Goal: Information Seeking & Learning: Learn about a topic

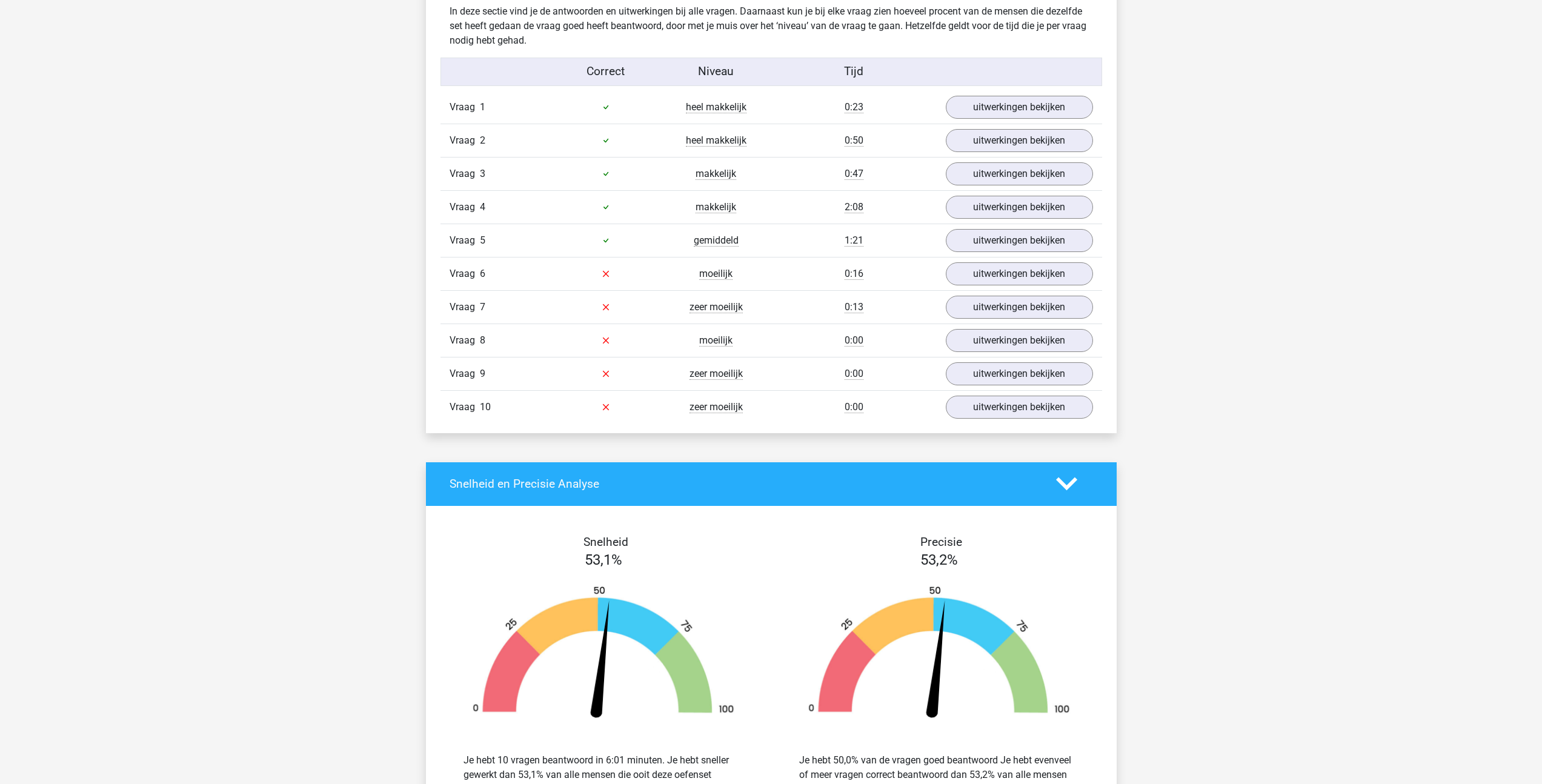
scroll to position [860, 0]
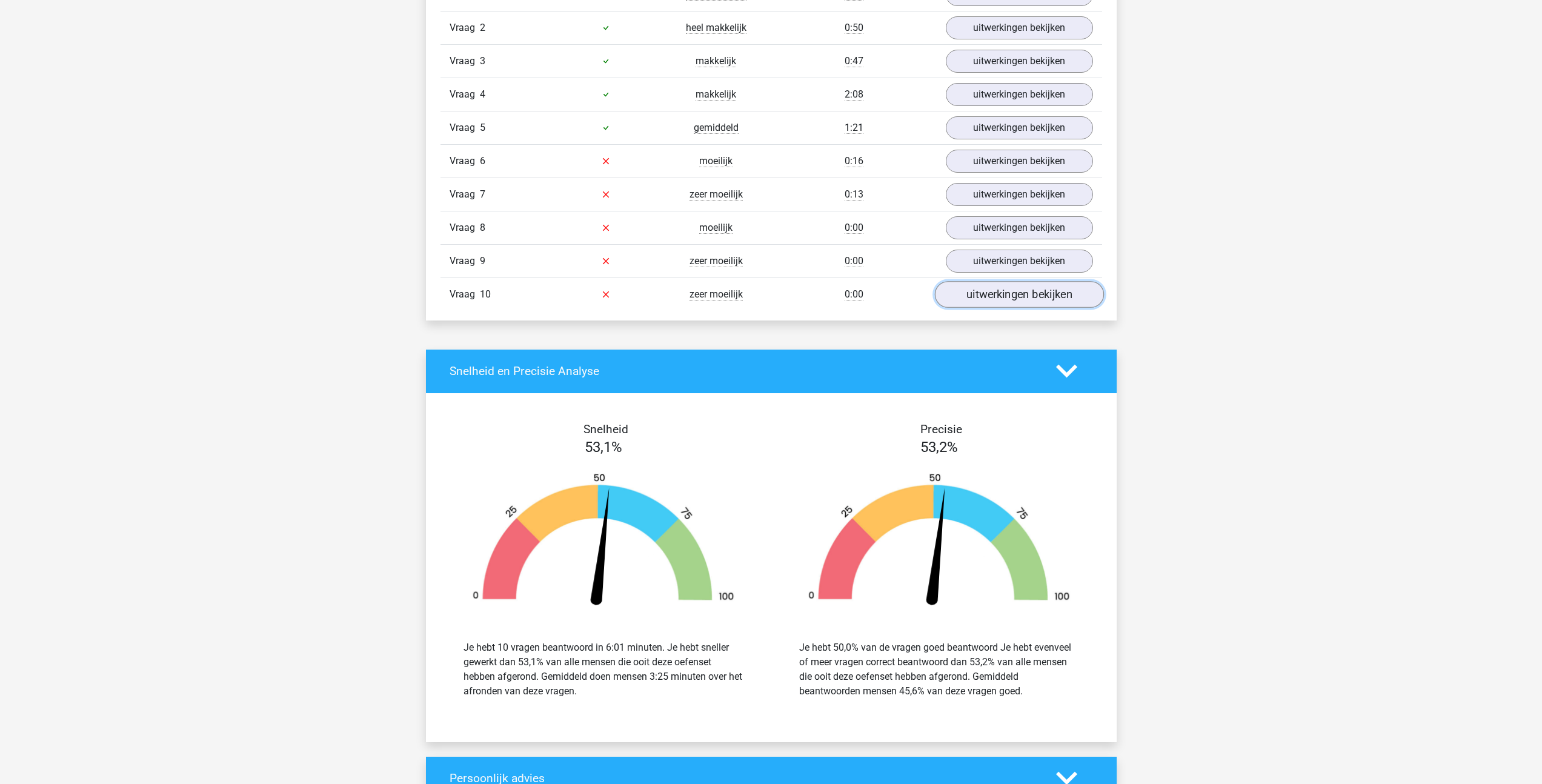
click at [984, 300] on link "uitwerkingen bekijken" at bounding box center [1019, 294] width 169 height 26
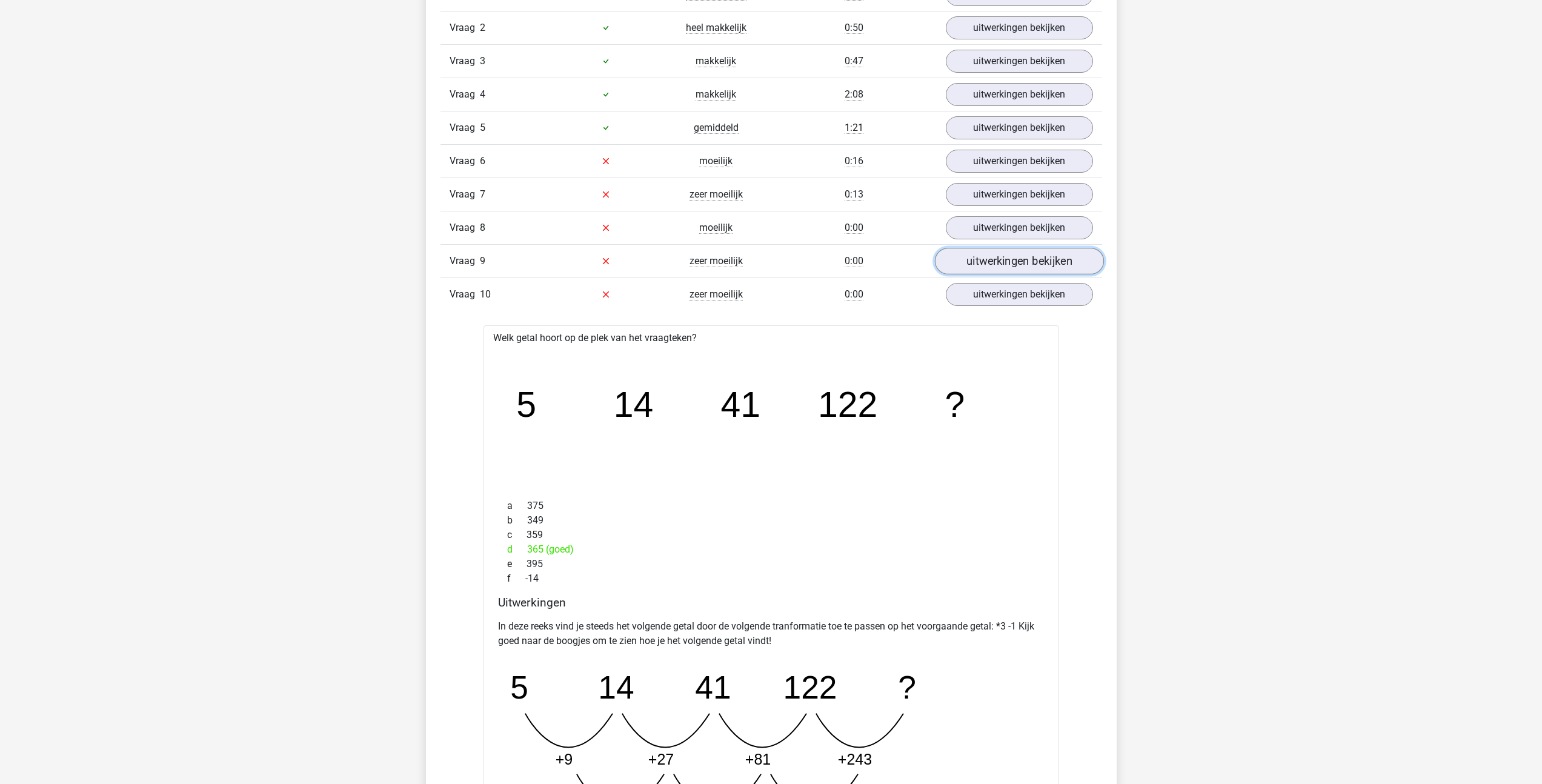
click at [987, 253] on link "uitwerkingen bekijken" at bounding box center [1019, 261] width 169 height 26
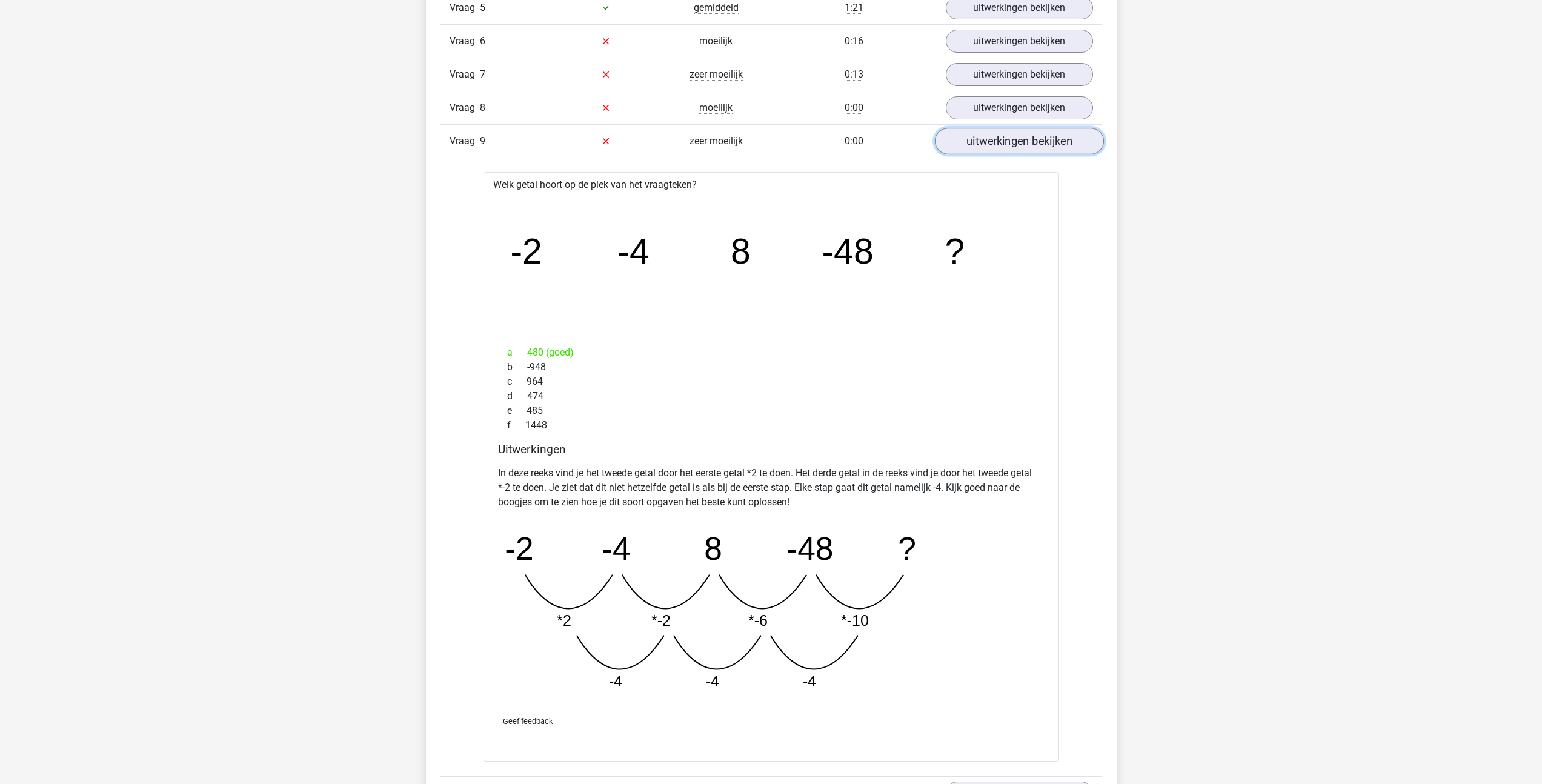
scroll to position [839, 0]
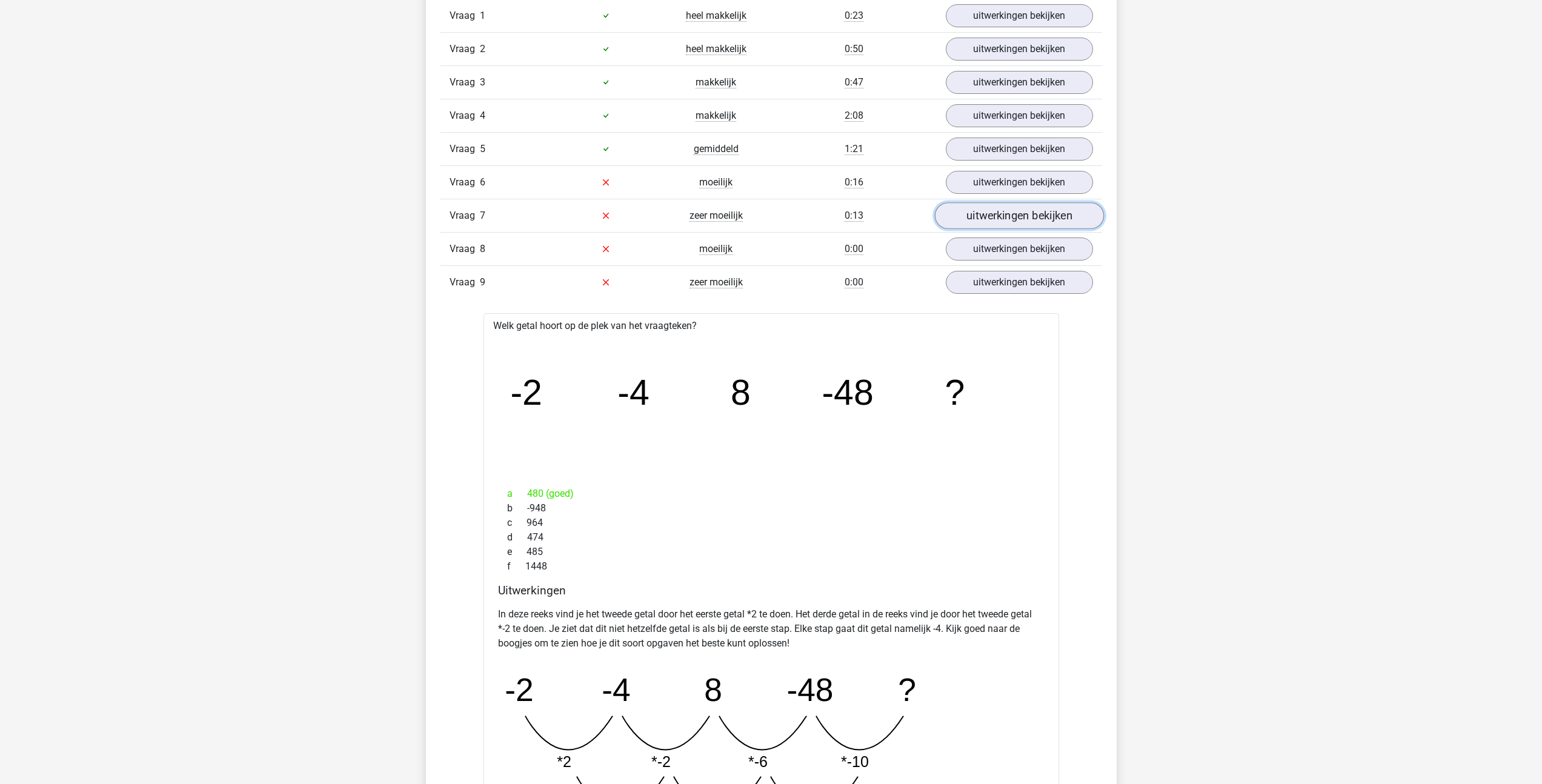
click at [1016, 211] on link "uitwerkingen bekijken" at bounding box center [1019, 216] width 169 height 26
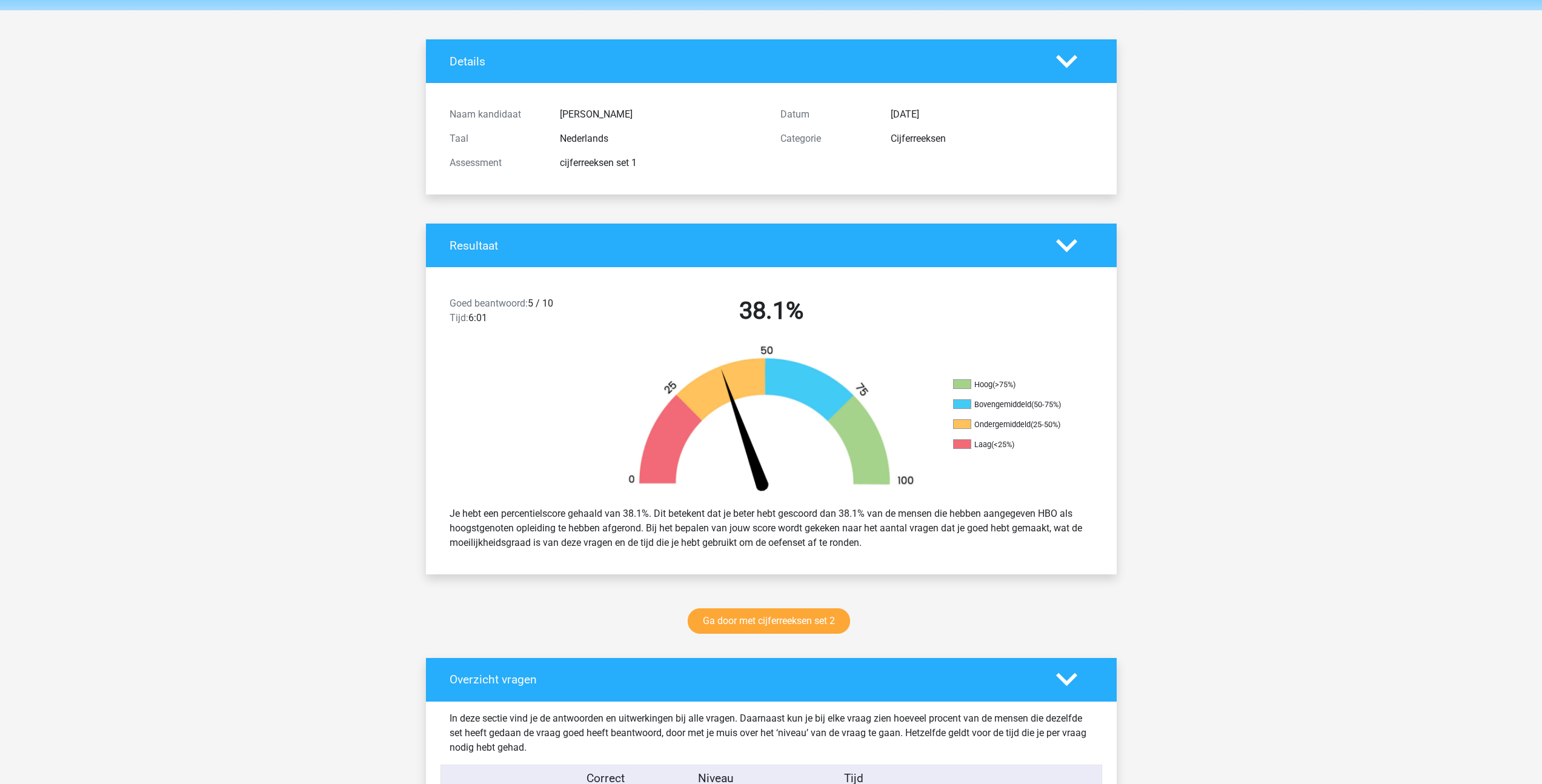
scroll to position [0, 0]
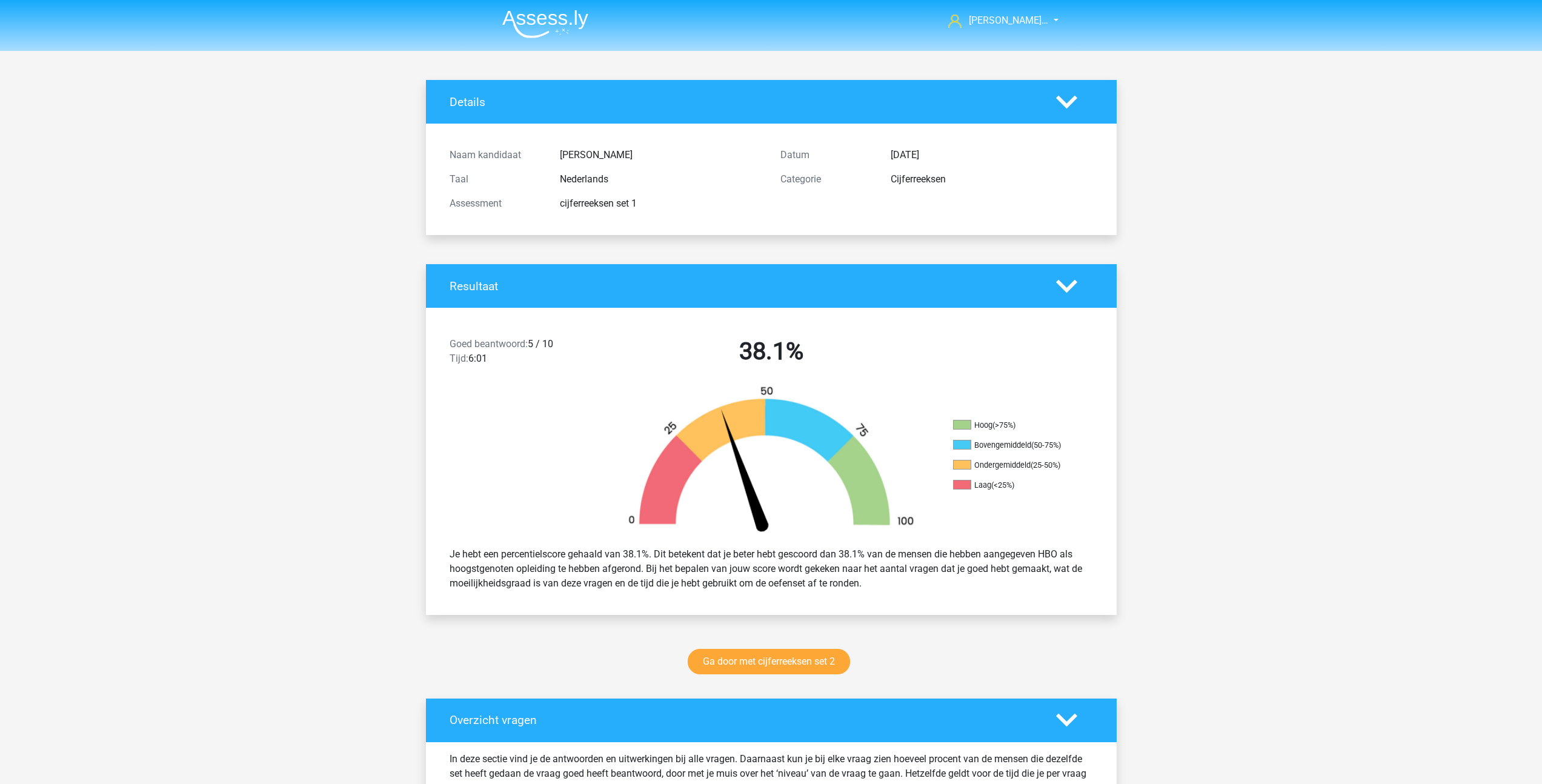
click at [1061, 95] on icon at bounding box center [1067, 102] width 21 height 21
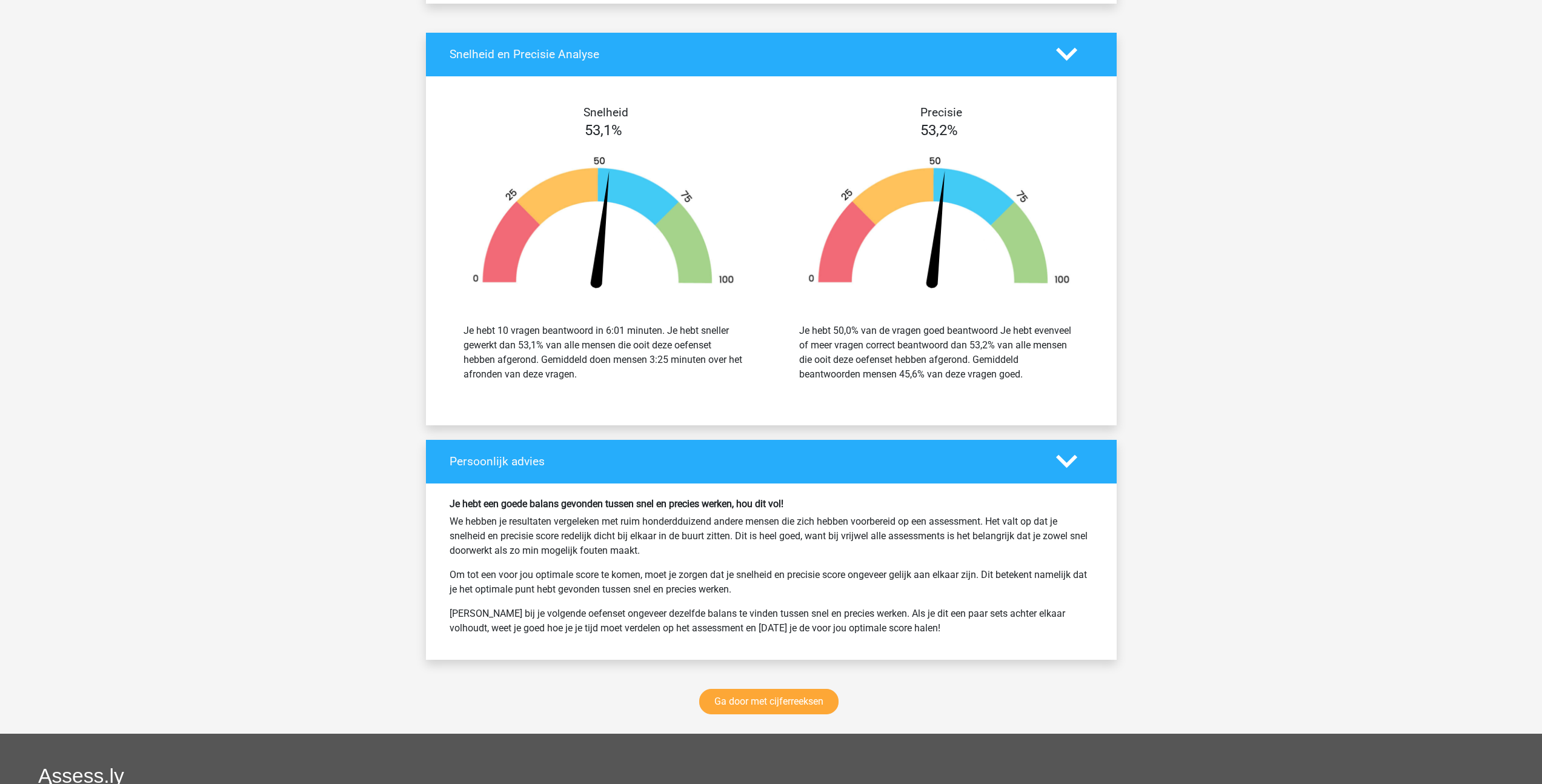
scroll to position [3285, 0]
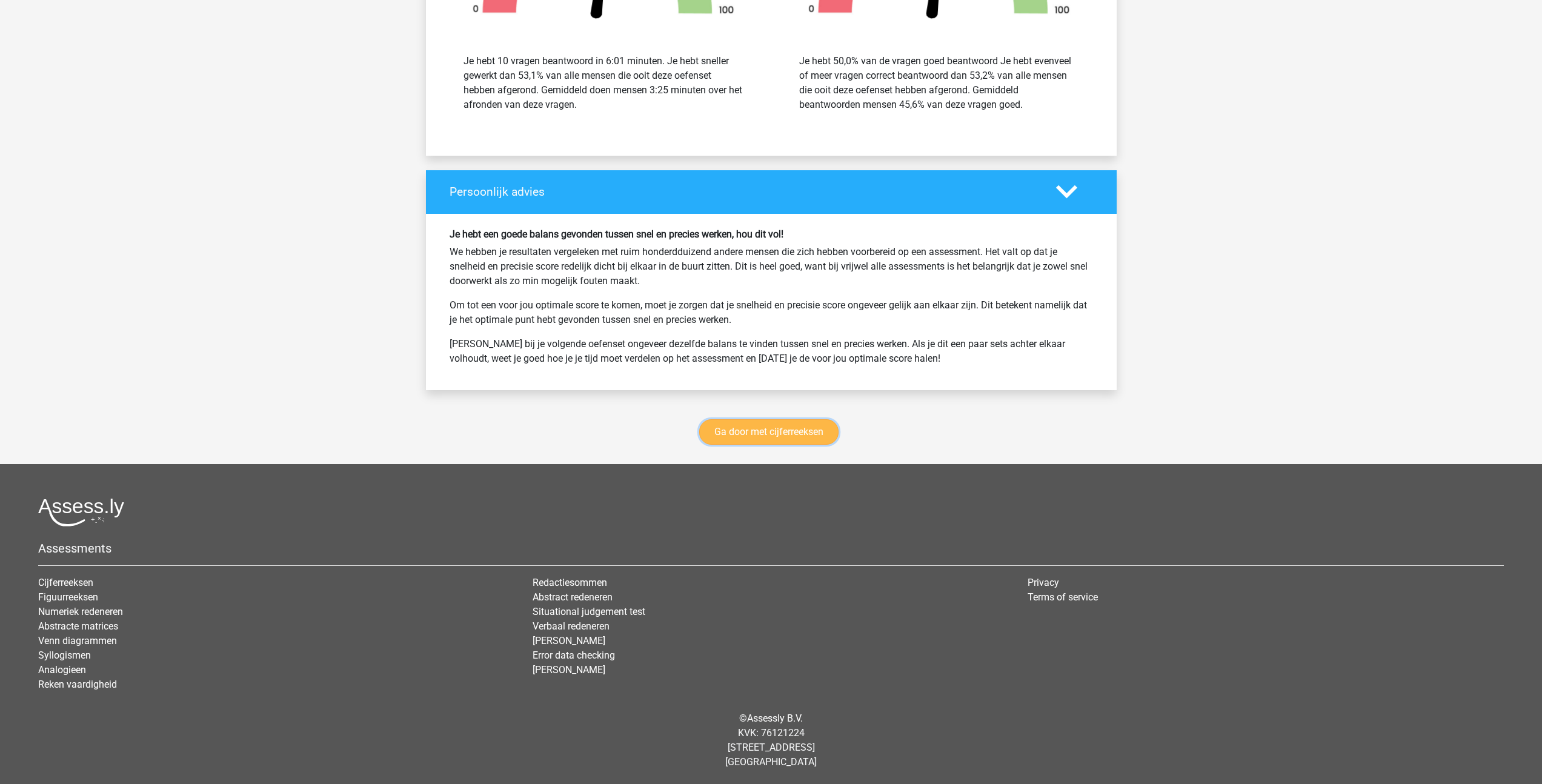
click at [784, 420] on link "Ga door met cijferreeksen" at bounding box center [768, 432] width 140 height 26
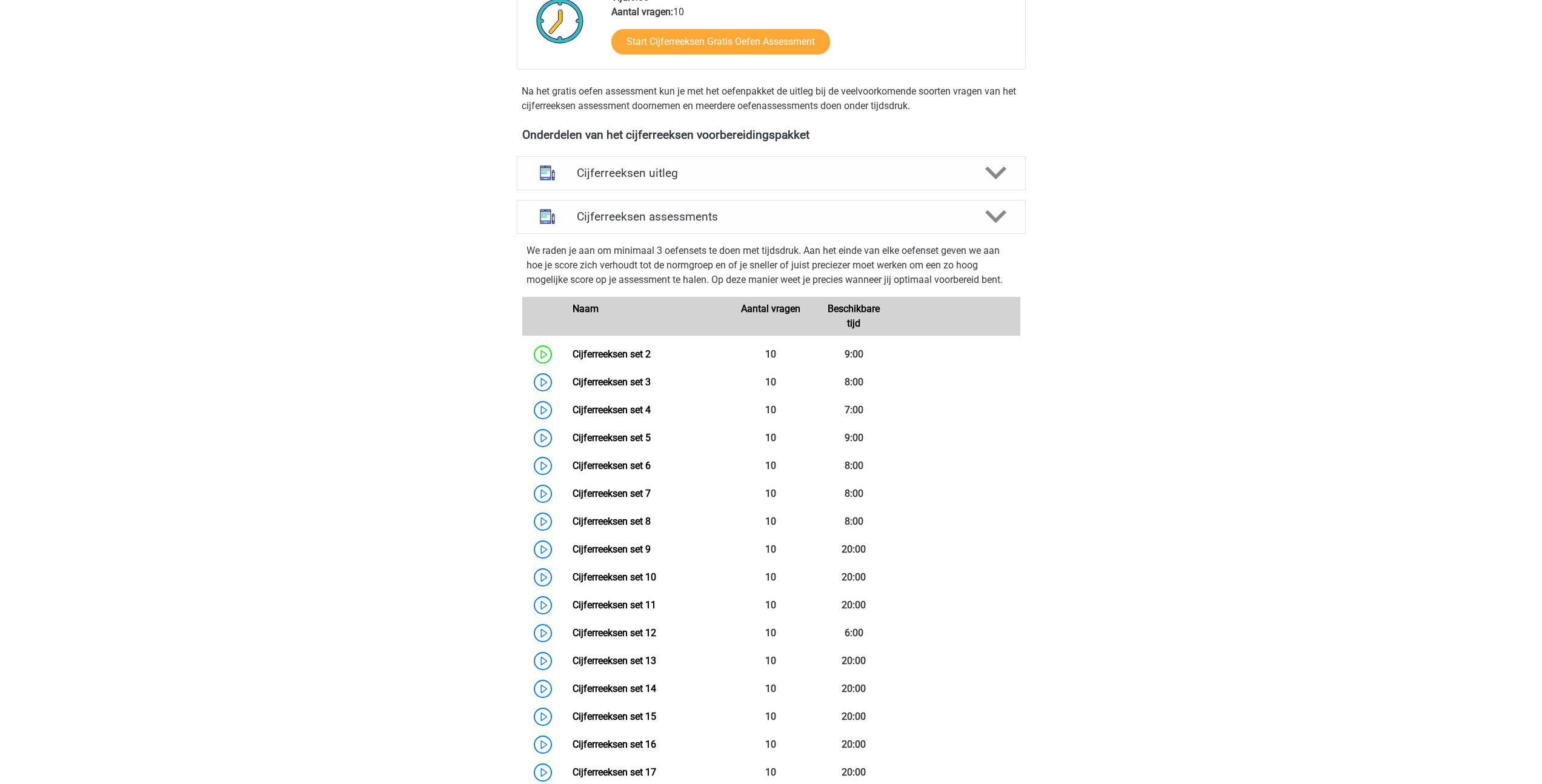
scroll to position [319, 0]
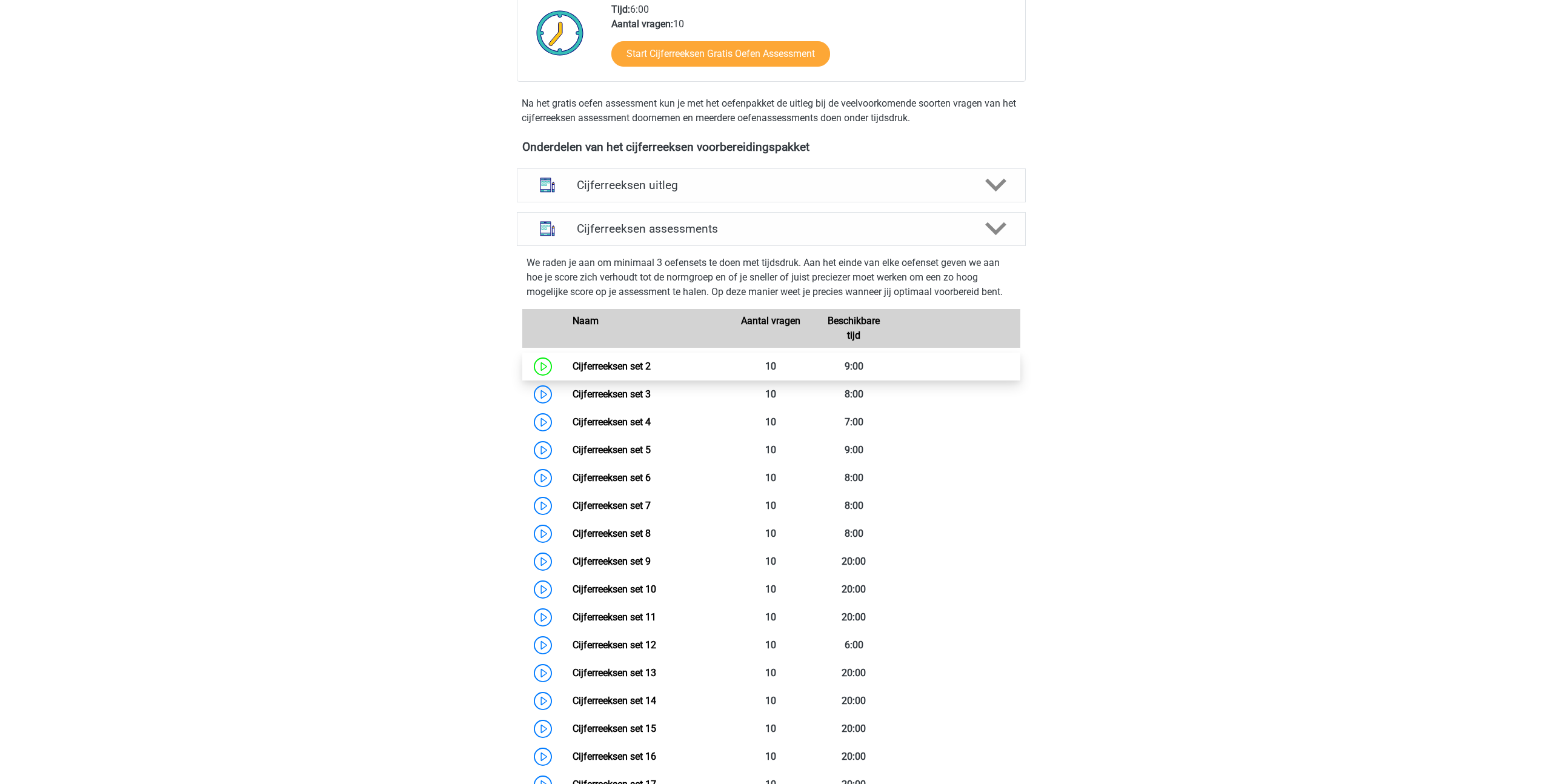
click at [573, 372] on link "Cijferreeksen set 2" at bounding box center [612, 366] width 78 height 11
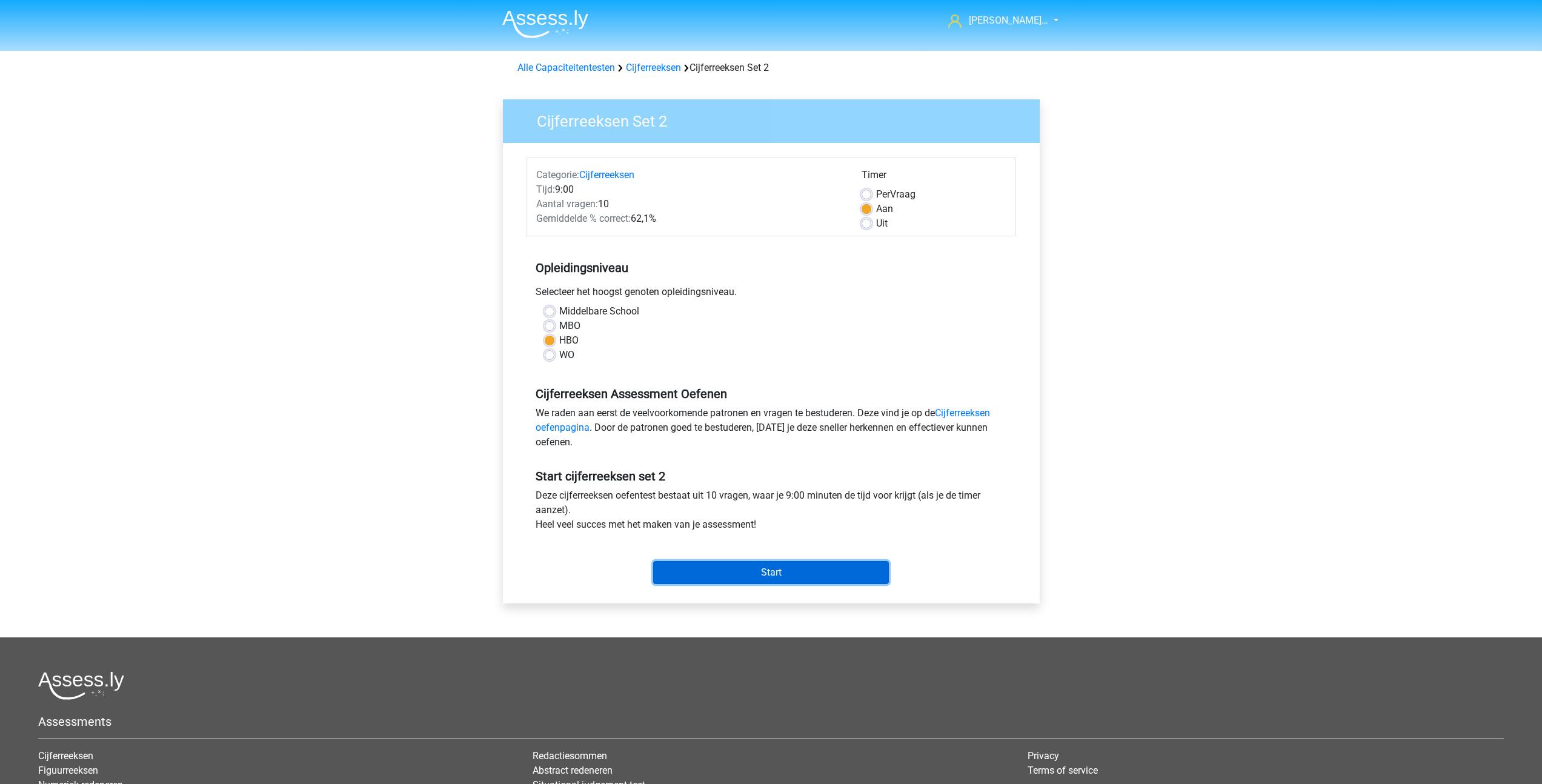
click at [721, 573] on input "Start" at bounding box center [771, 572] width 236 height 23
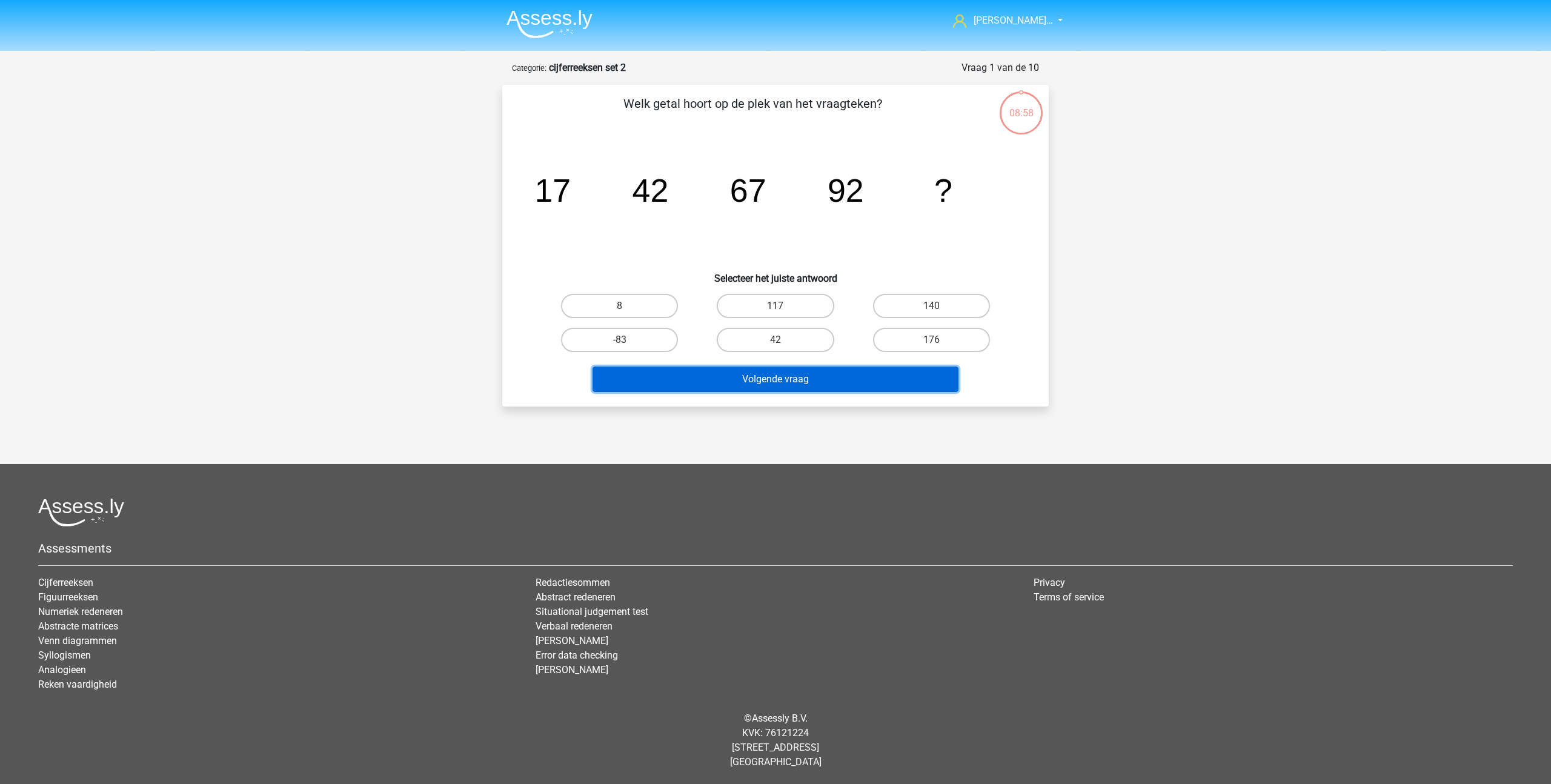
click at [738, 384] on button "Volgende vraag" at bounding box center [776, 379] width 367 height 26
click at [773, 340] on label "42" at bounding box center [775, 340] width 117 height 24
click at [776, 340] on input "42" at bounding box center [779, 344] width 8 height 8
radio input "true"
click at [756, 386] on button "Volgende vraag" at bounding box center [776, 379] width 367 height 26
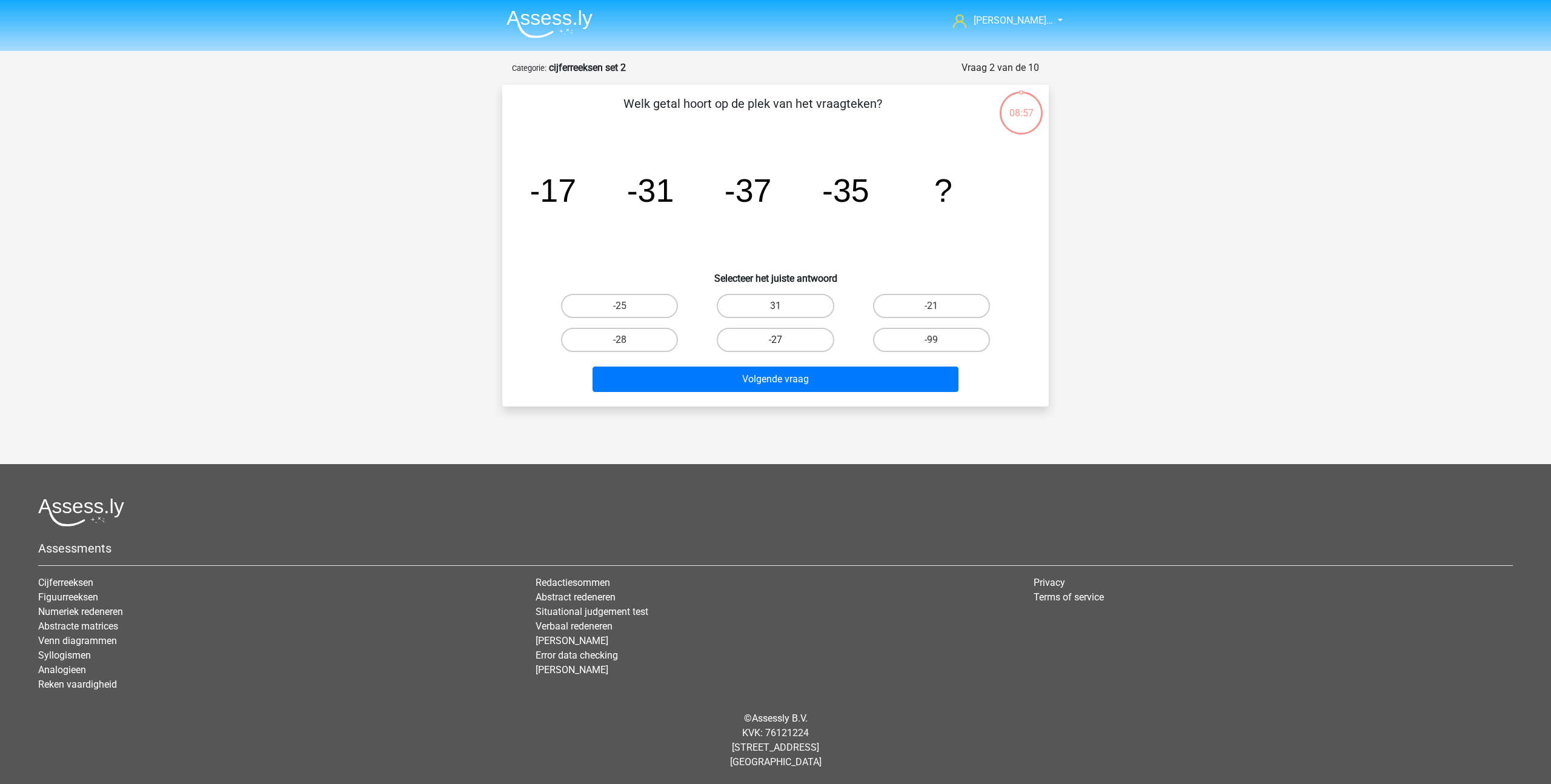
click at [767, 344] on label "-27" at bounding box center [775, 340] width 117 height 24
click at [776, 344] on input "-27" at bounding box center [779, 344] width 8 height 8
radio input "true"
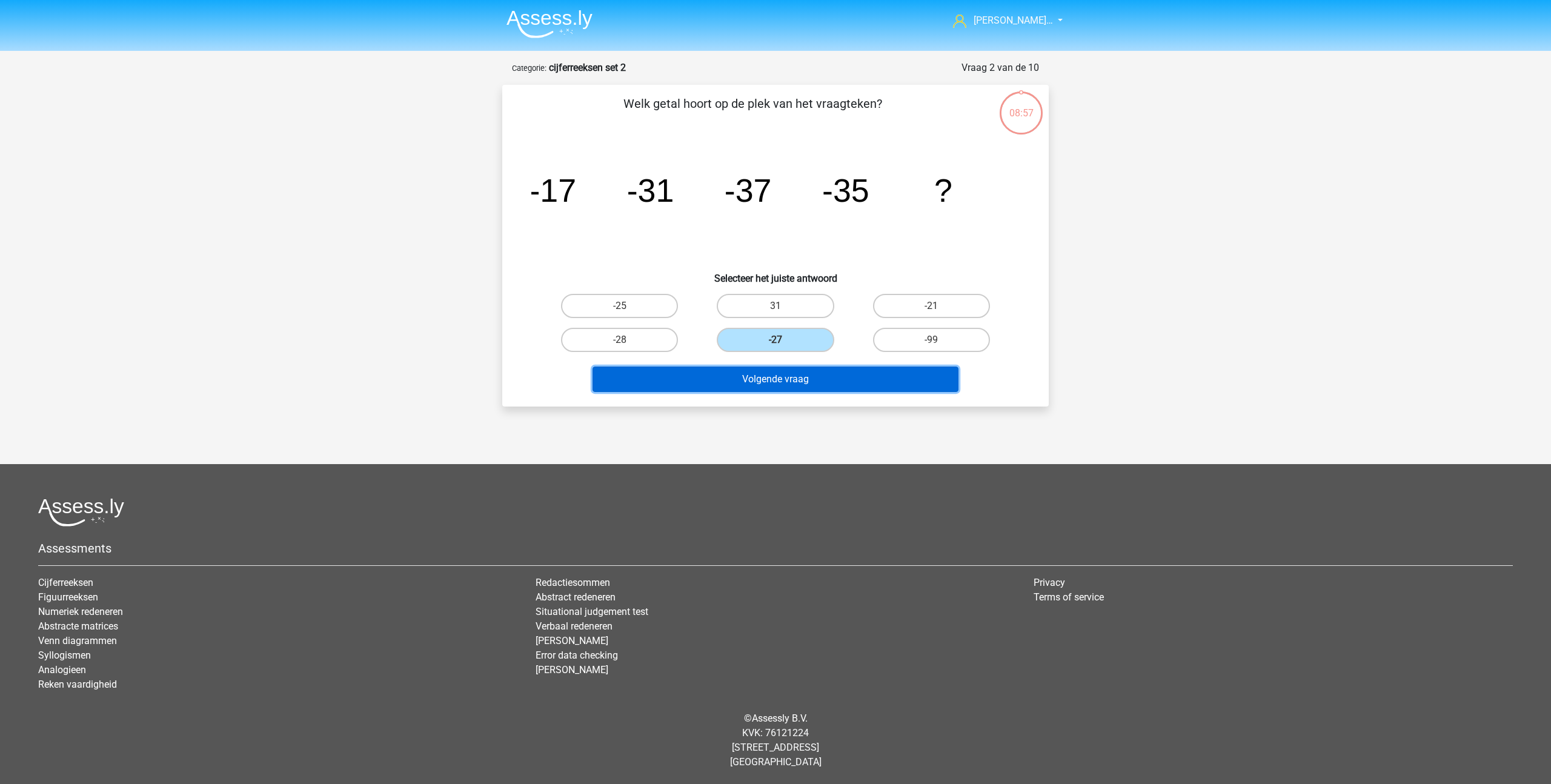
click at [758, 384] on button "Volgende vraag" at bounding box center [776, 379] width 367 height 26
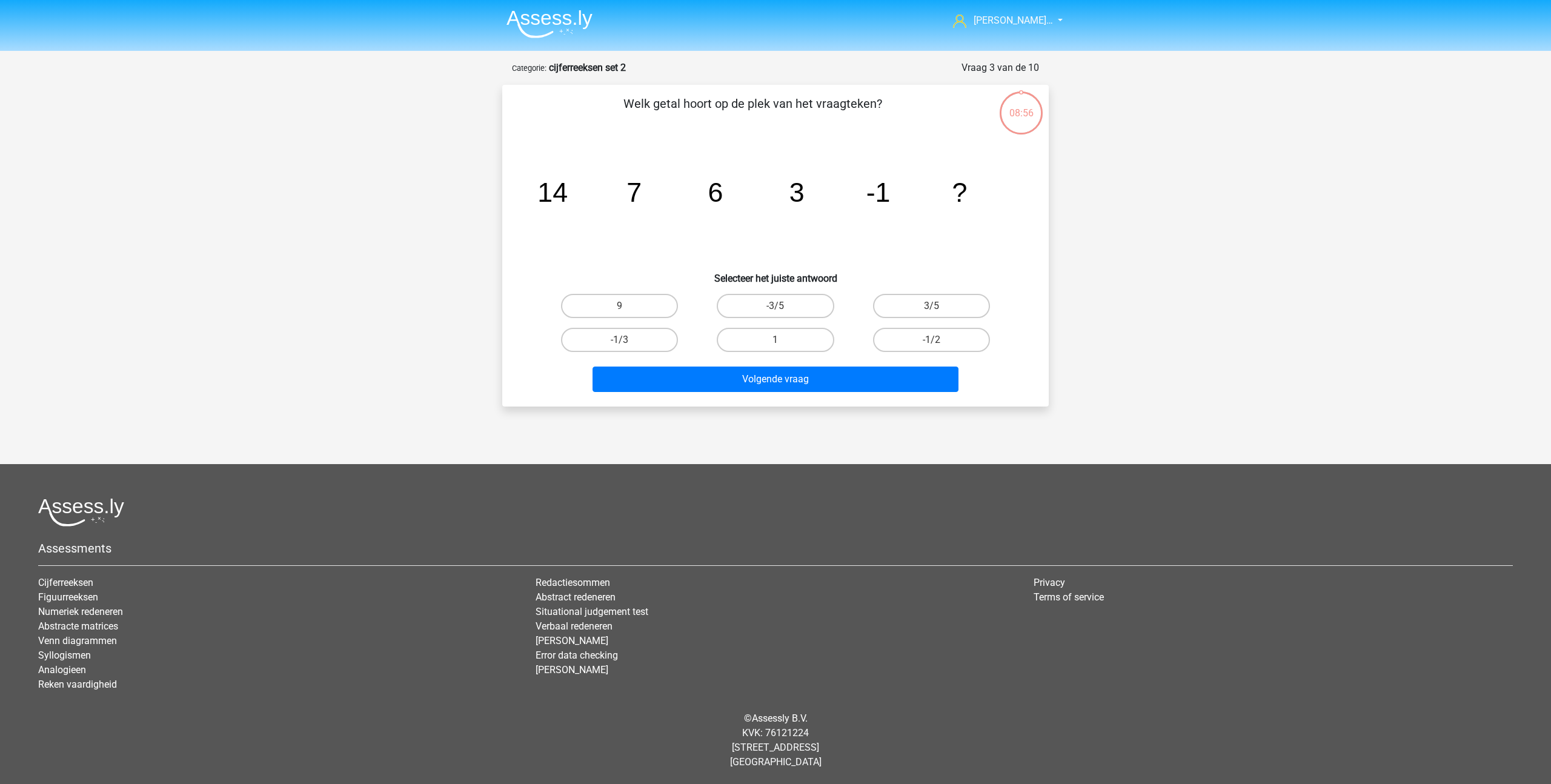
click at [768, 341] on label "1" at bounding box center [775, 340] width 117 height 24
click at [776, 341] on input "1" at bounding box center [779, 344] width 8 height 8
radio input "true"
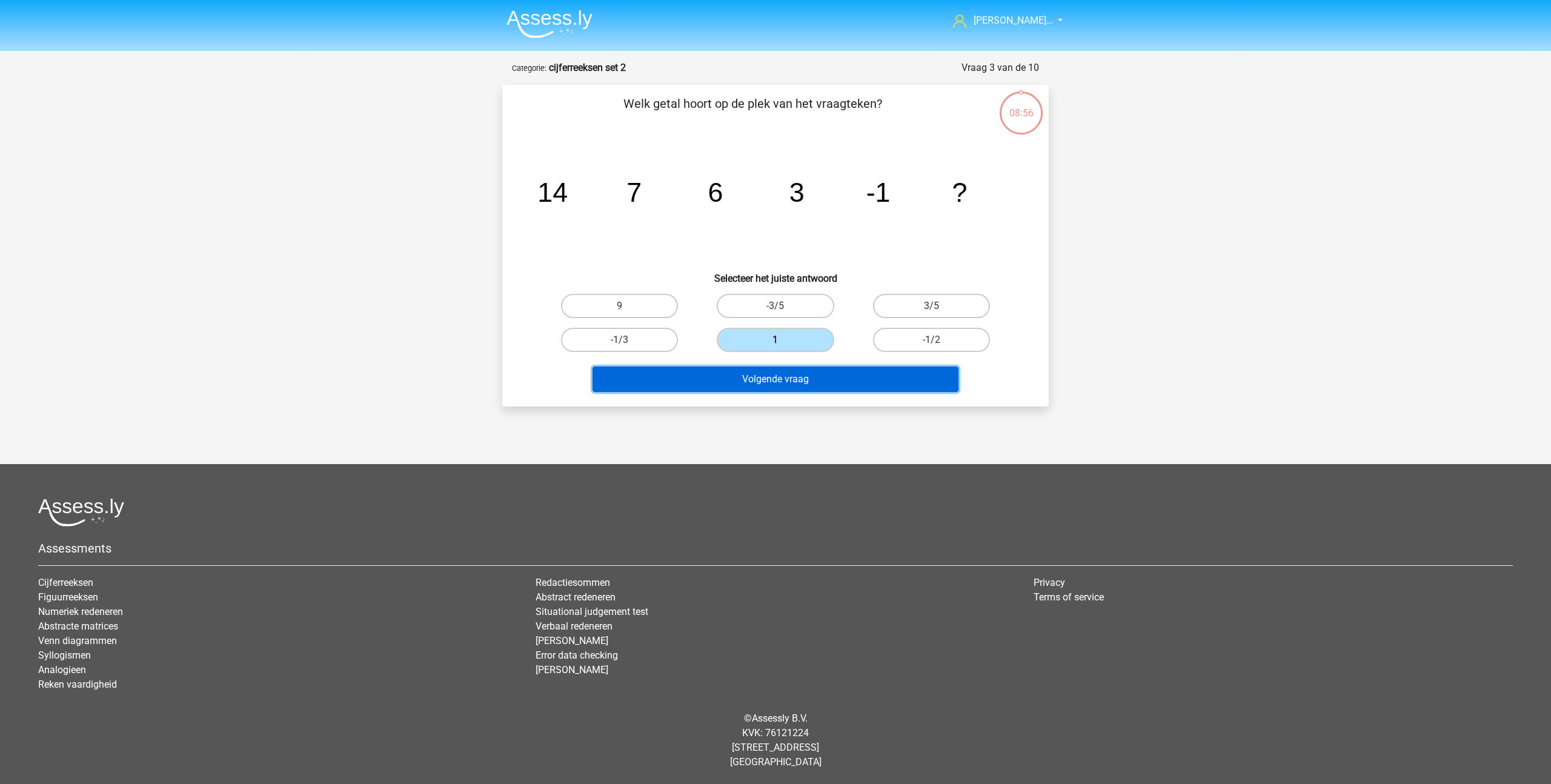
click at [758, 387] on button "Volgende vraag" at bounding box center [776, 379] width 367 height 26
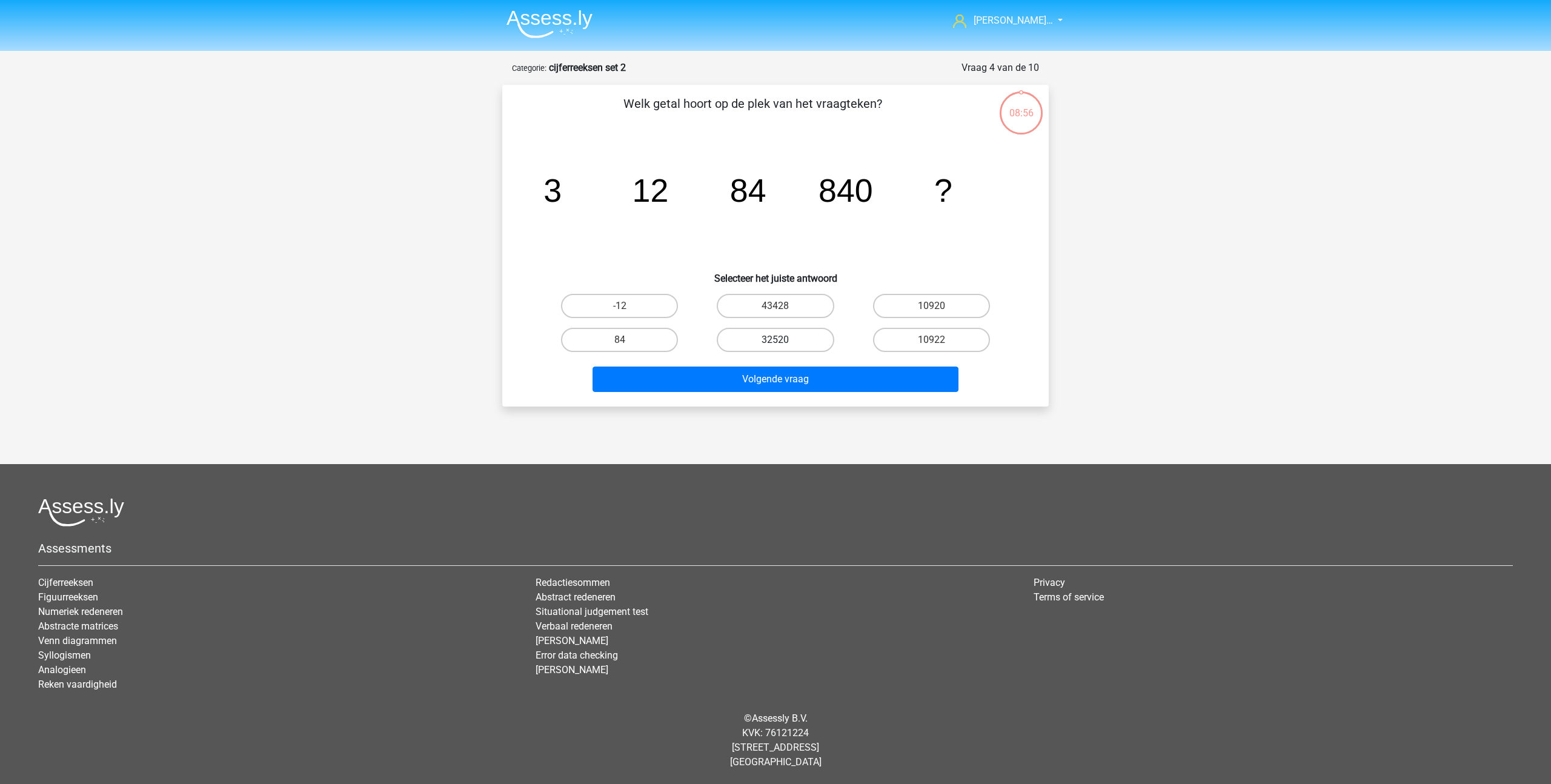
click at [771, 334] on label "32520" at bounding box center [775, 340] width 117 height 24
click at [776, 340] on input "32520" at bounding box center [779, 344] width 8 height 8
radio input "true"
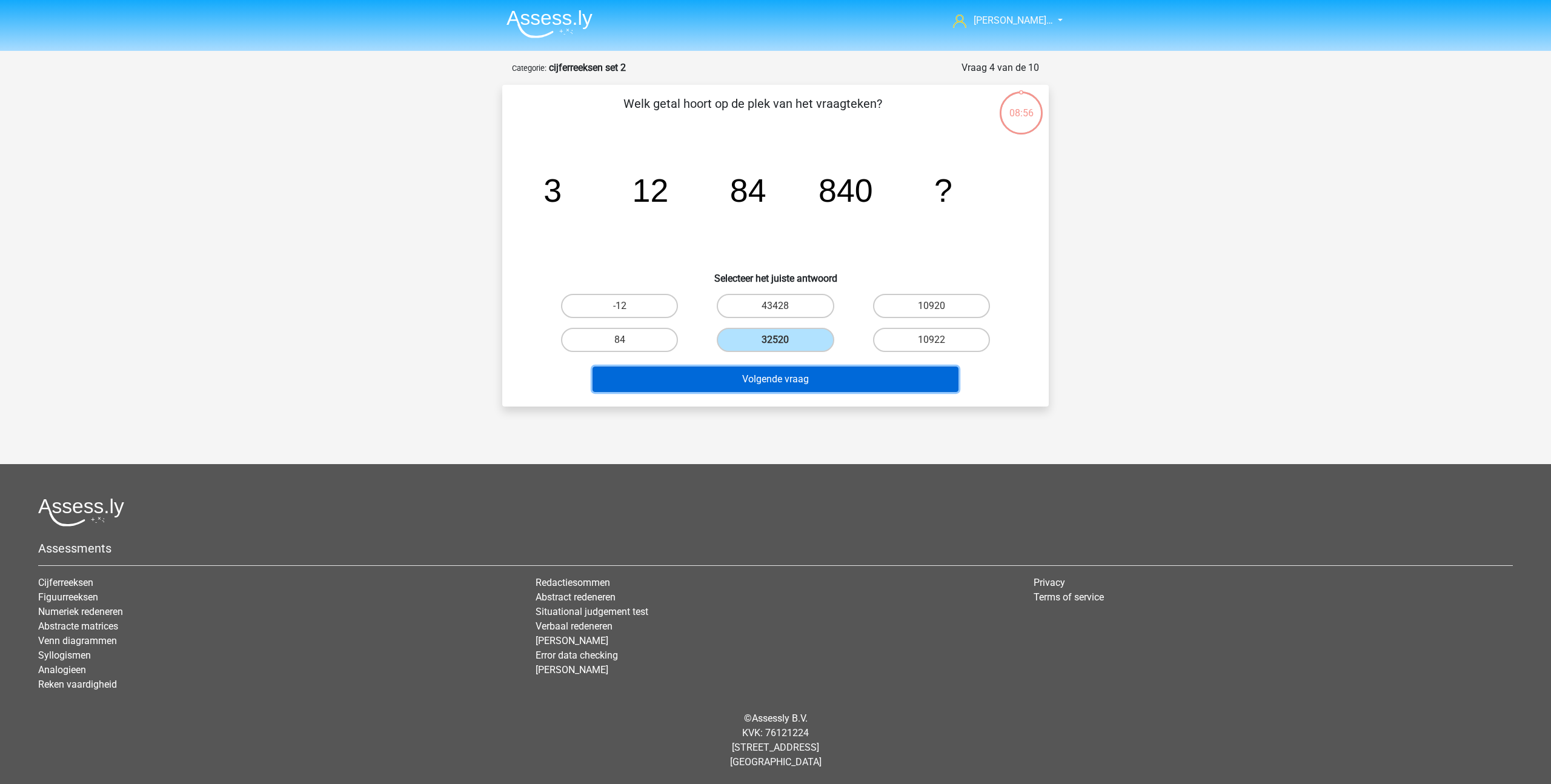
click at [758, 389] on button "Volgende vraag" at bounding box center [776, 379] width 367 height 26
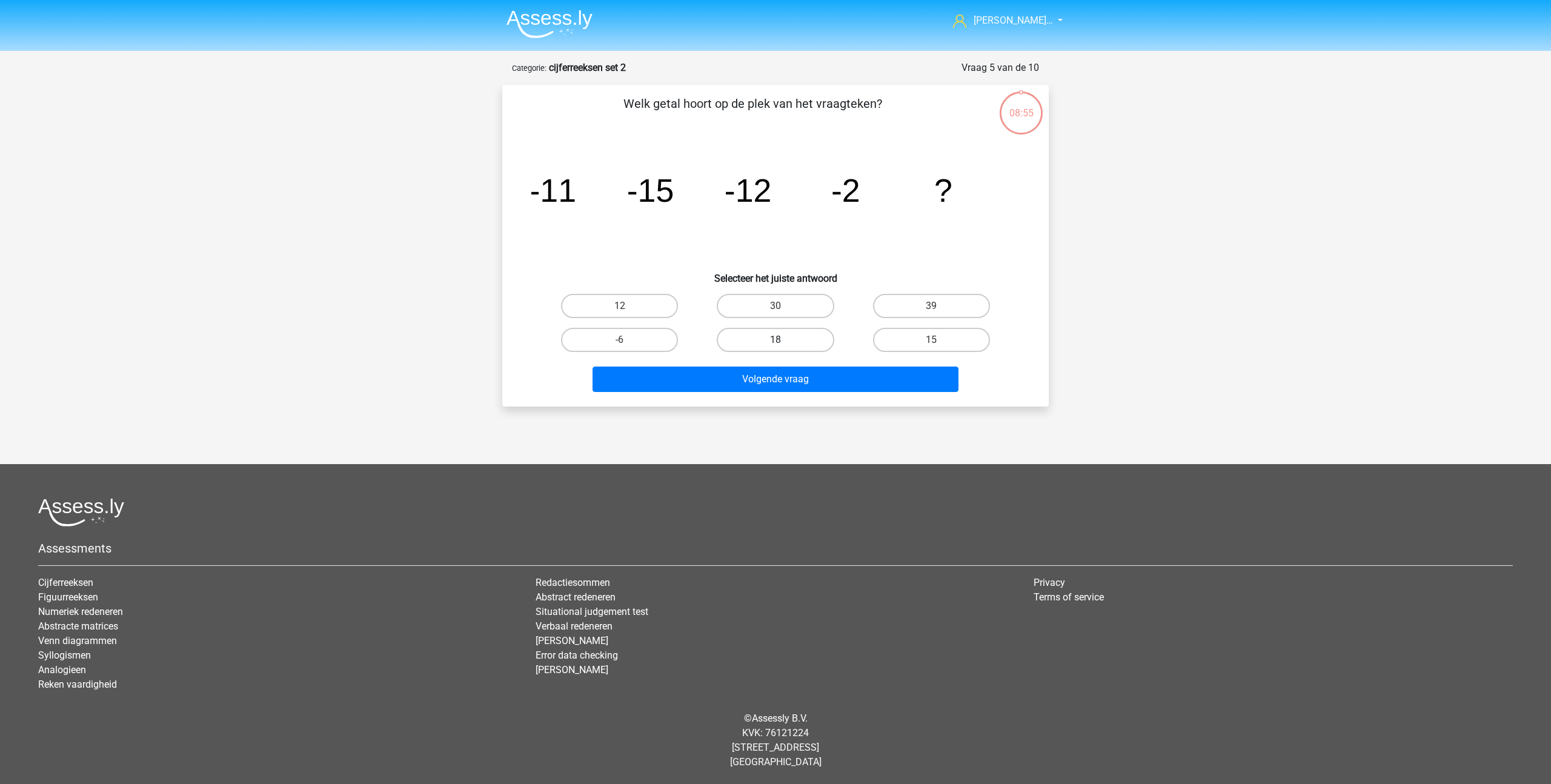
click at [771, 338] on label "18" at bounding box center [775, 340] width 117 height 24
click at [776, 340] on input "18" at bounding box center [779, 344] width 8 height 8
radio input "true"
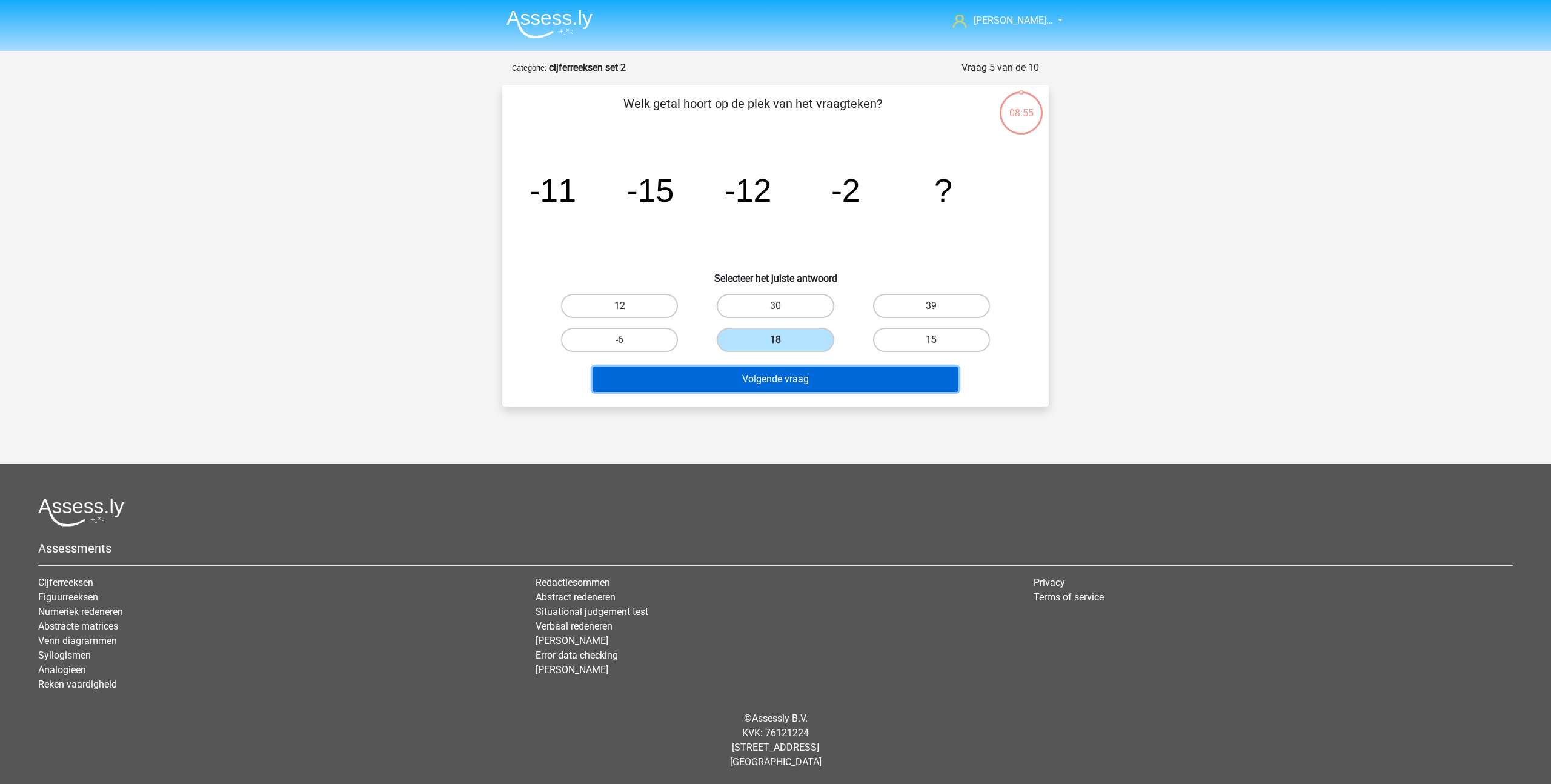
click at [762, 382] on button "Volgende vraag" at bounding box center [776, 379] width 367 height 26
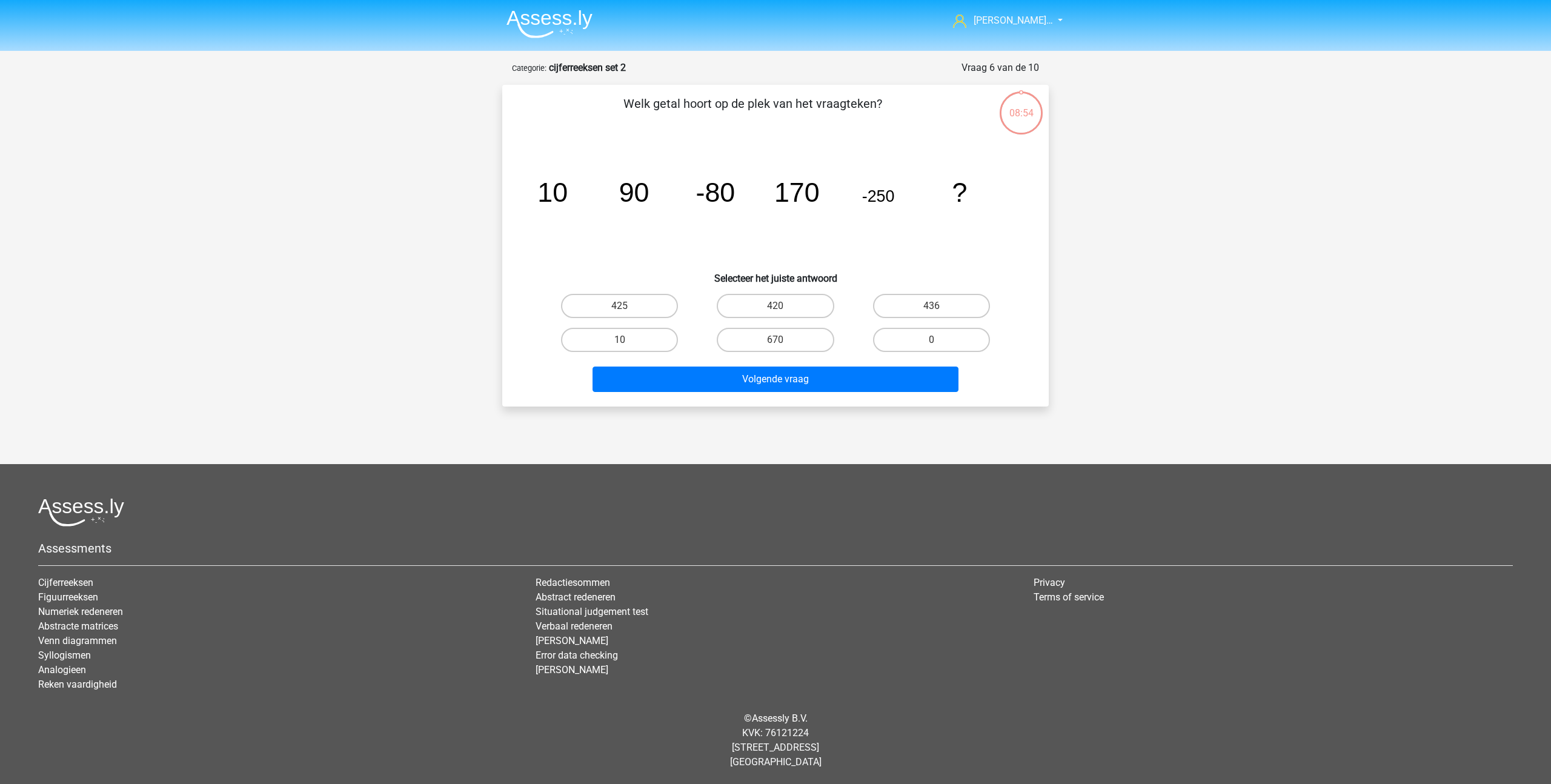
click at [771, 340] on label "670" at bounding box center [775, 340] width 117 height 24
click at [776, 340] on input "670" at bounding box center [779, 344] width 8 height 8
radio input "true"
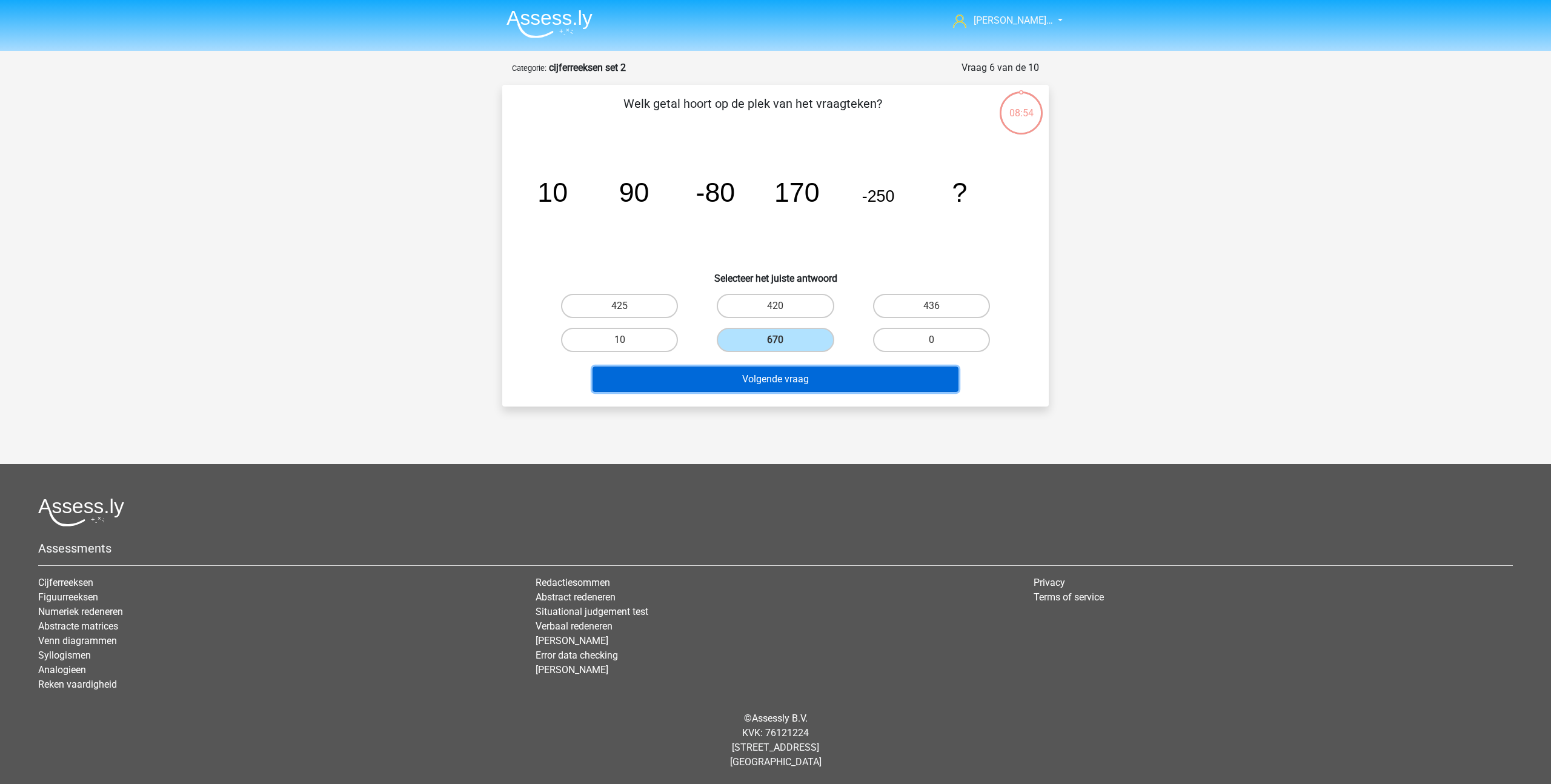
click at [763, 379] on button "Volgende vraag" at bounding box center [776, 379] width 367 height 26
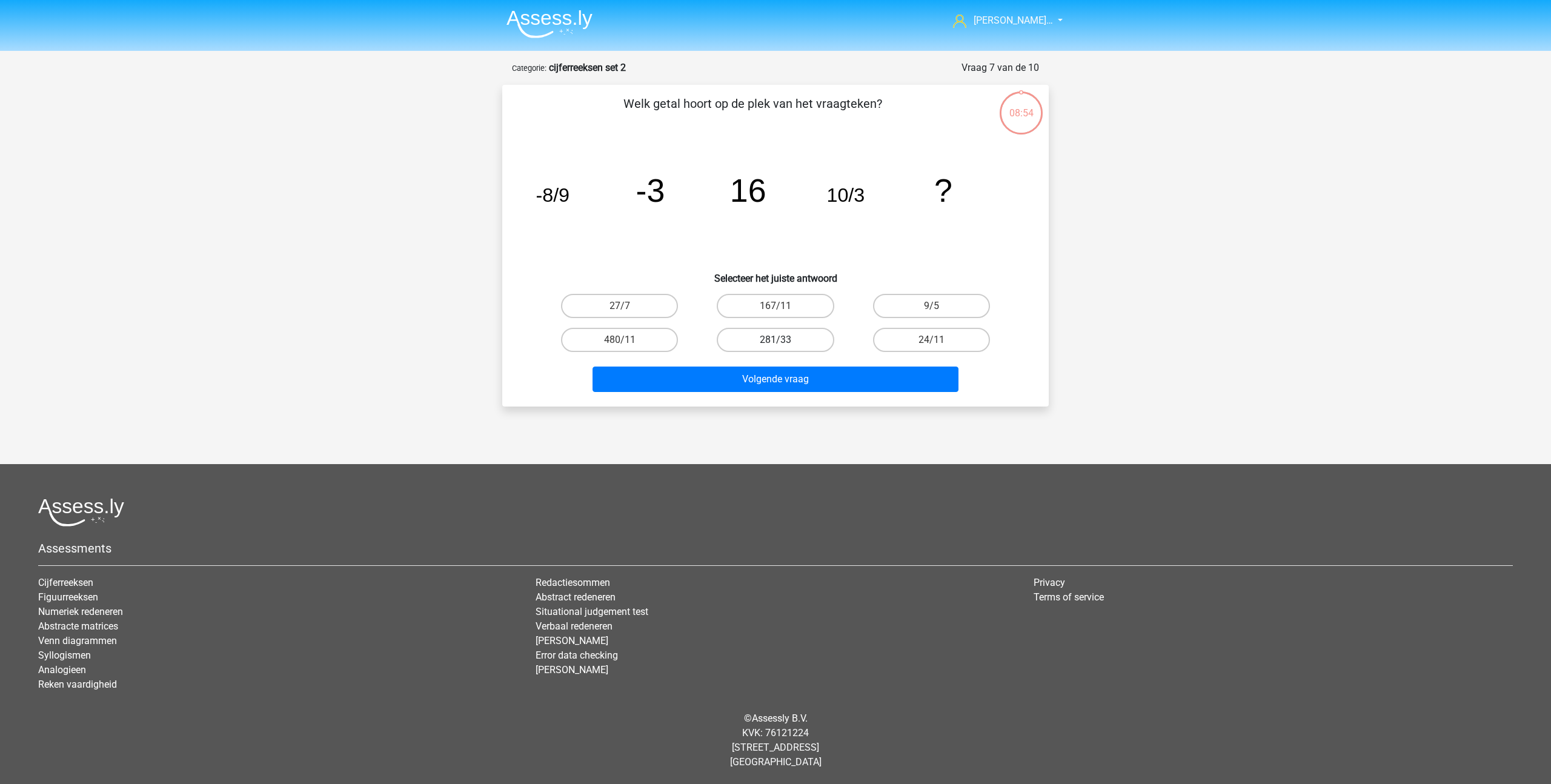
click at [777, 330] on label "281/33" at bounding box center [775, 340] width 117 height 24
click at [777, 340] on input "281/33" at bounding box center [779, 344] width 8 height 8
radio input "true"
click at [763, 400] on div "Welk getal hoort op de plek van het vraagteken? image/svg+xml -8/9 -3 16 10/3 ?…" at bounding box center [775, 245] width 546 height 321
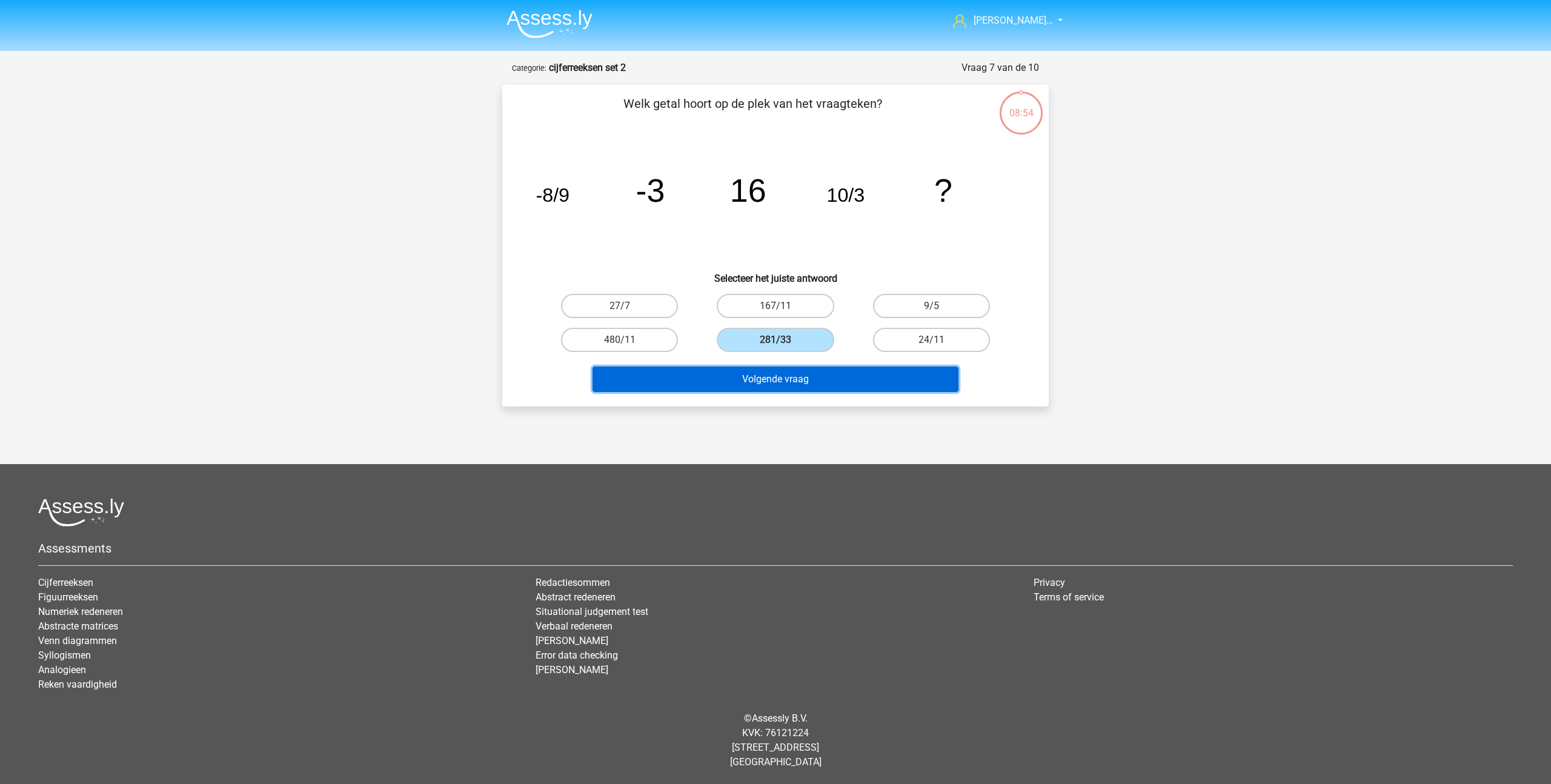
click at [773, 372] on button "Volgende vraag" at bounding box center [776, 379] width 367 height 26
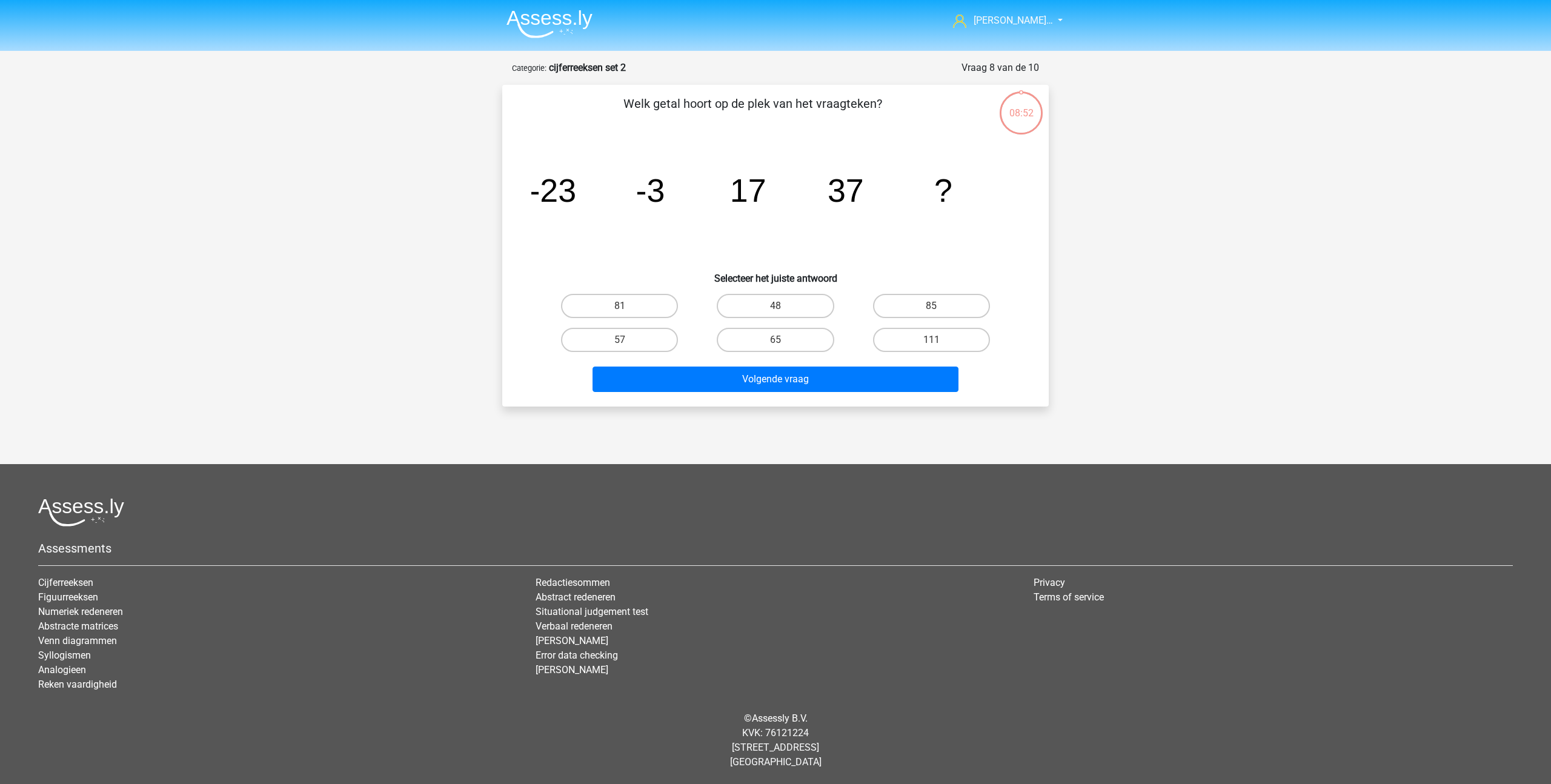
click at [777, 323] on div "65" at bounding box center [775, 339] width 155 height 34
click at [773, 333] on label "65" at bounding box center [775, 340] width 117 height 24
click at [776, 340] on input "65" at bounding box center [779, 344] width 8 height 8
radio input "true"
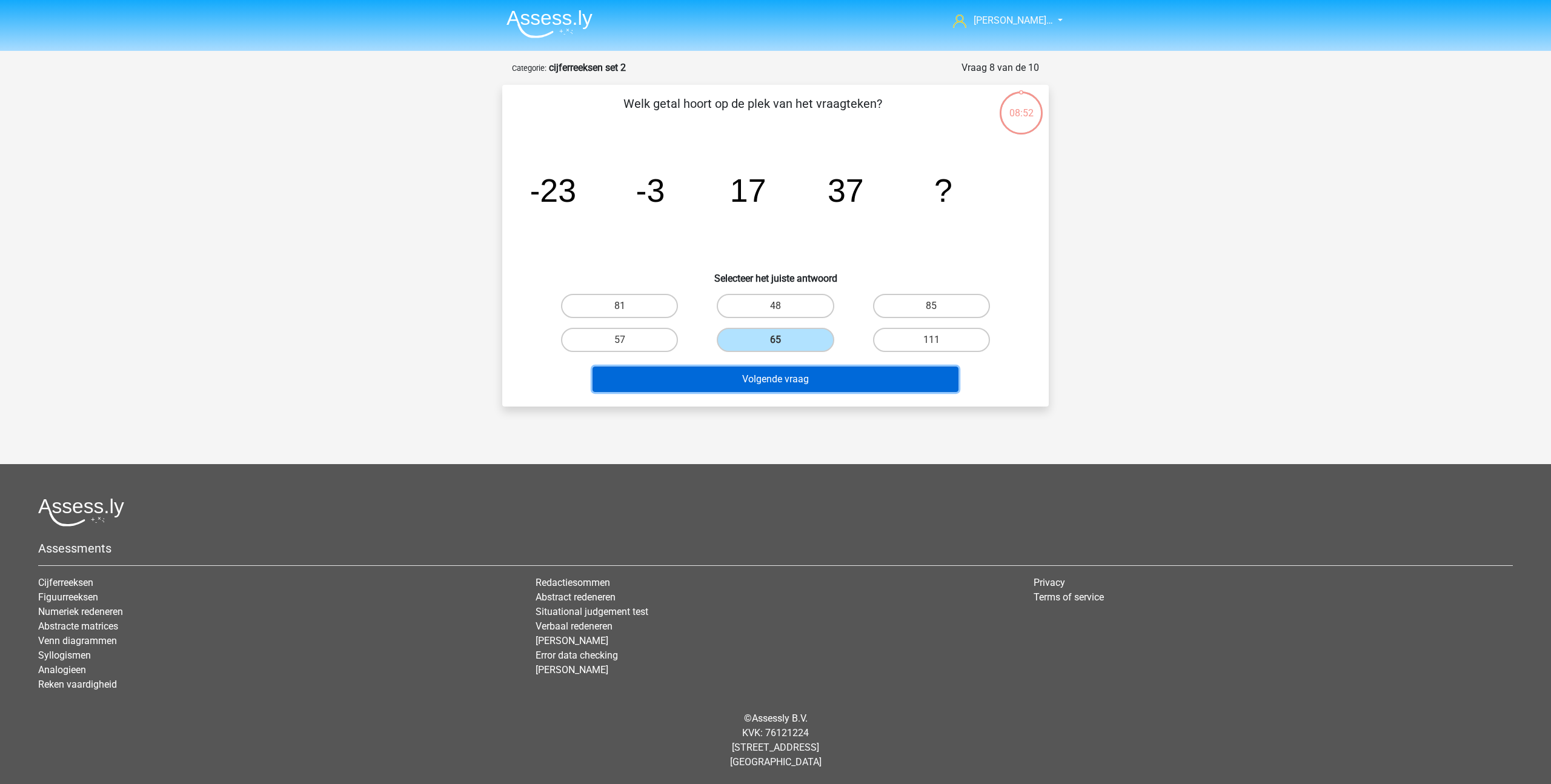
click at [772, 379] on button "Volgende vraag" at bounding box center [776, 379] width 367 height 26
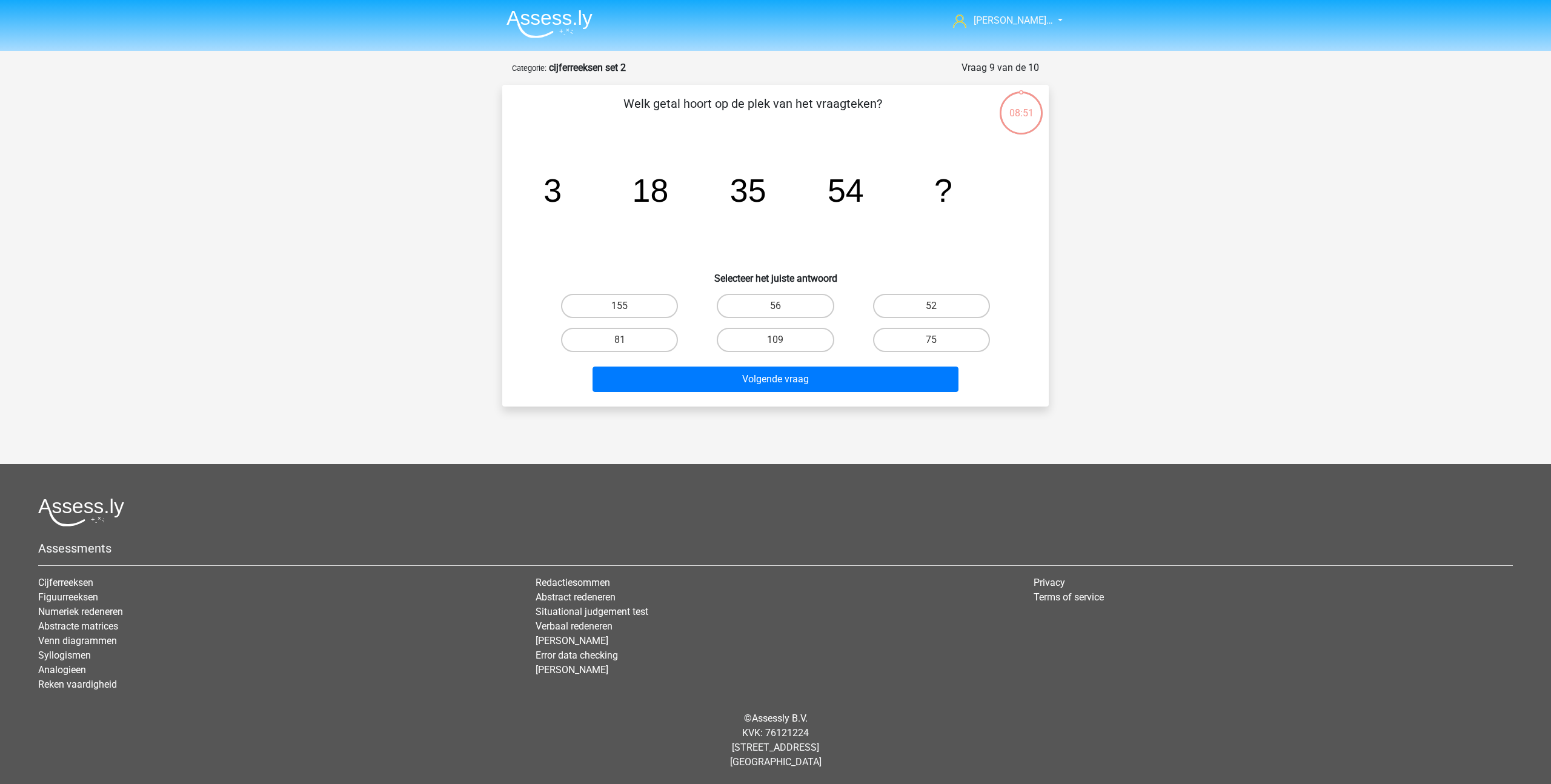
click at [778, 344] on input "109" at bounding box center [779, 344] width 8 height 8
radio input "true"
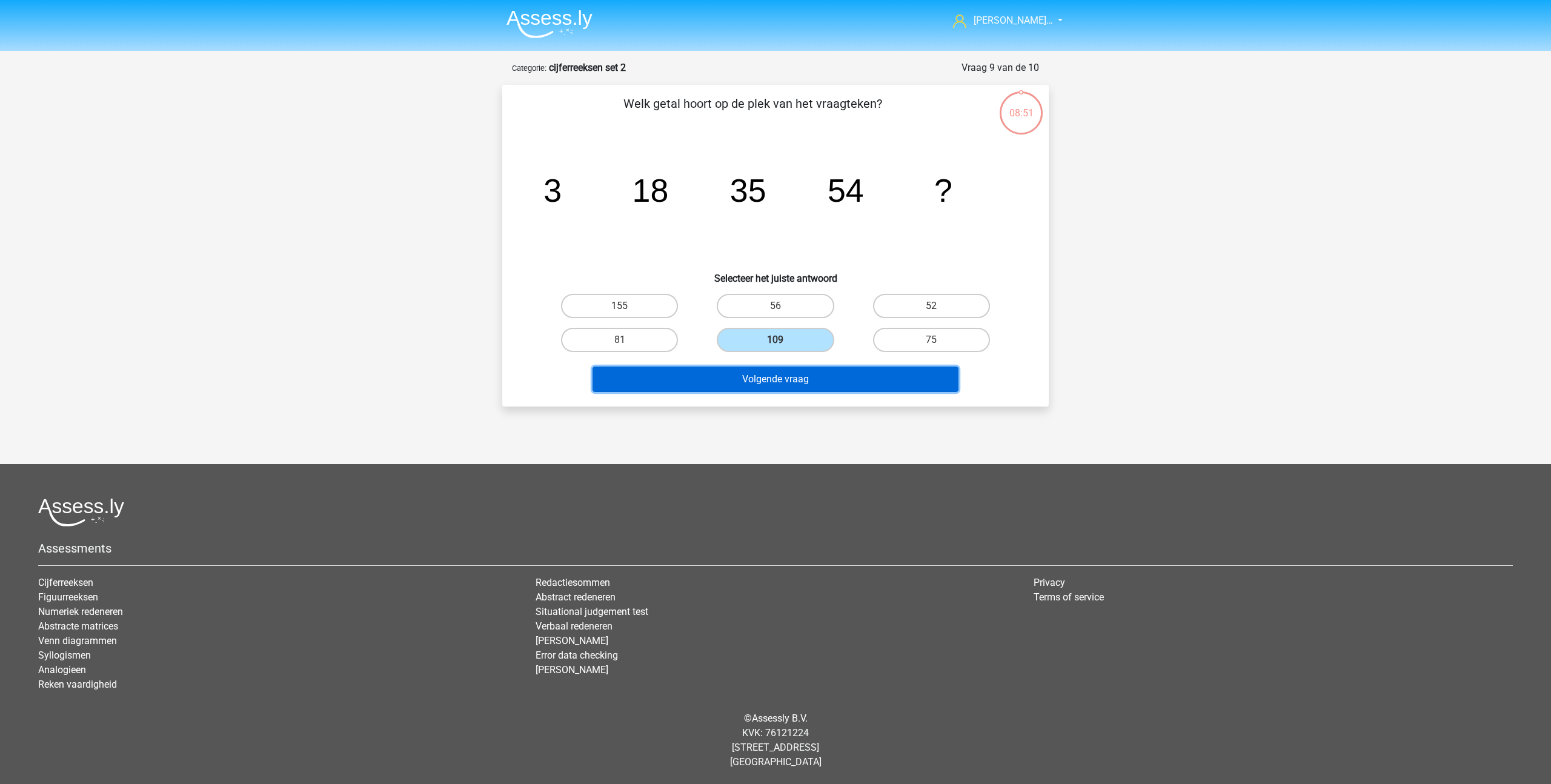
click at [766, 389] on button "Volgende vraag" at bounding box center [776, 379] width 367 height 26
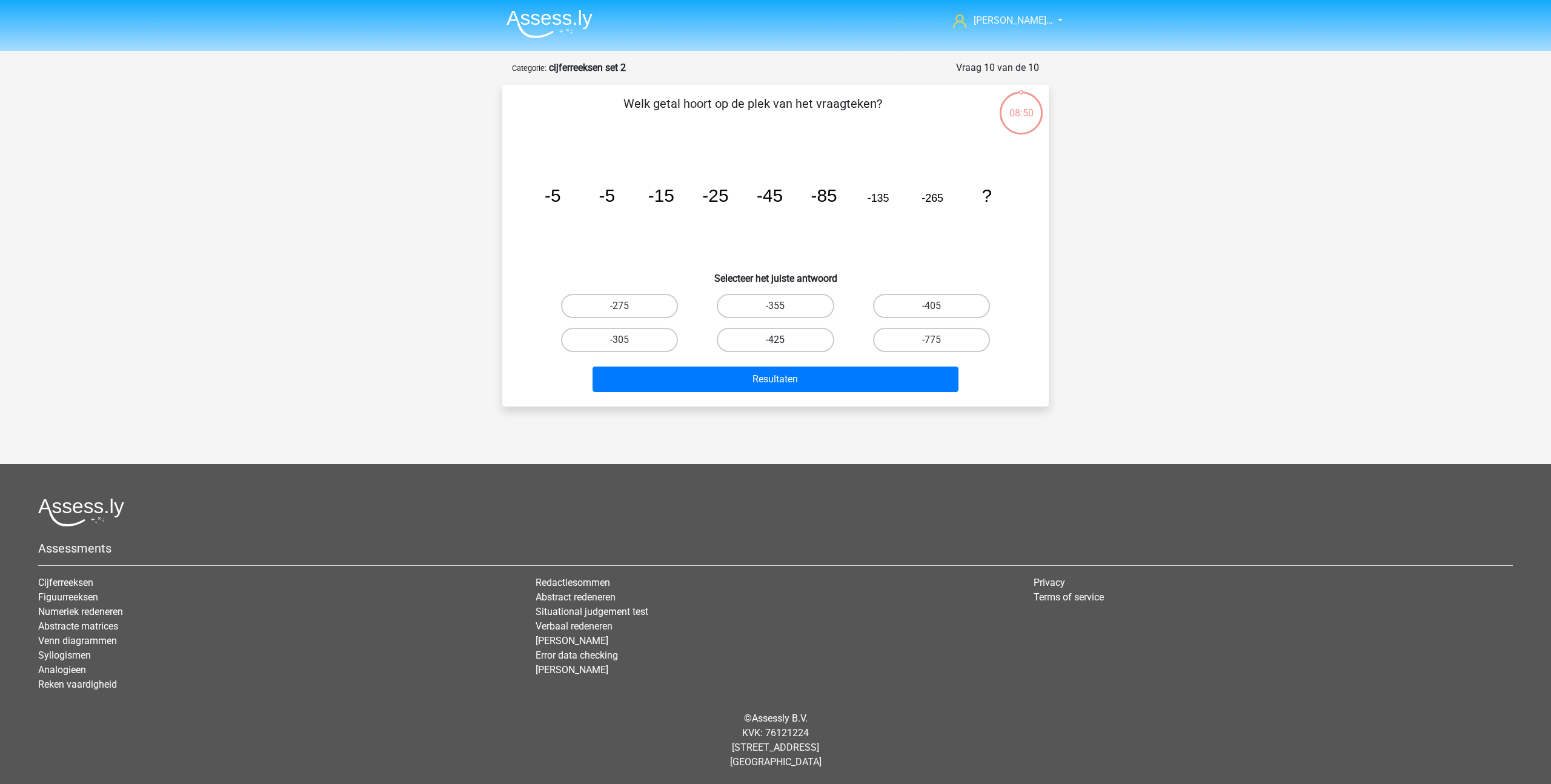
click at [776, 352] on label "-425" at bounding box center [775, 340] width 117 height 24
click at [776, 348] on input "-425" at bounding box center [779, 344] width 8 height 8
radio input "true"
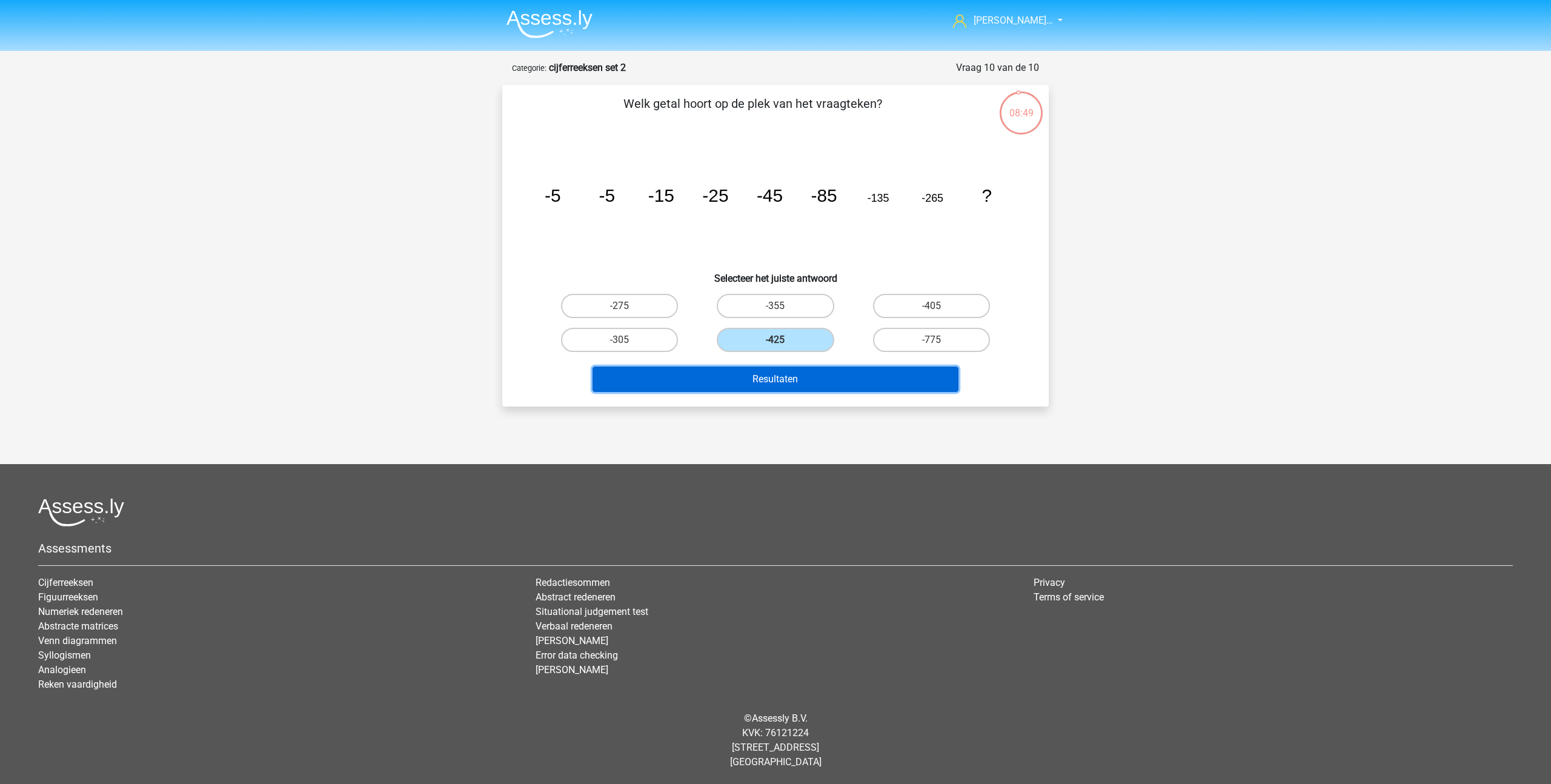
click at [783, 369] on button "Resultaten" at bounding box center [776, 379] width 367 height 26
click at [773, 379] on button "Resultaten" at bounding box center [776, 379] width 367 height 26
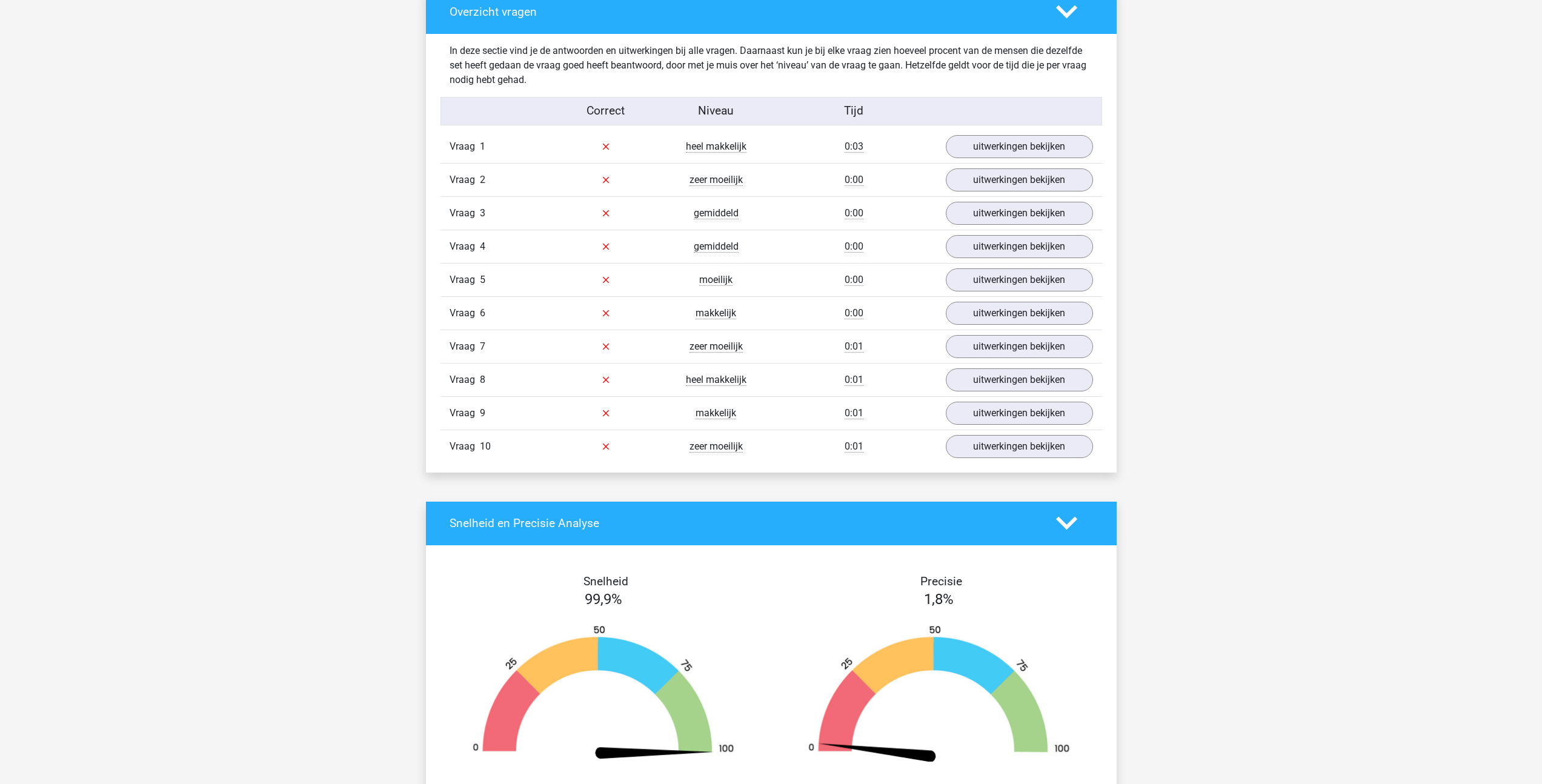
scroll to position [705, 0]
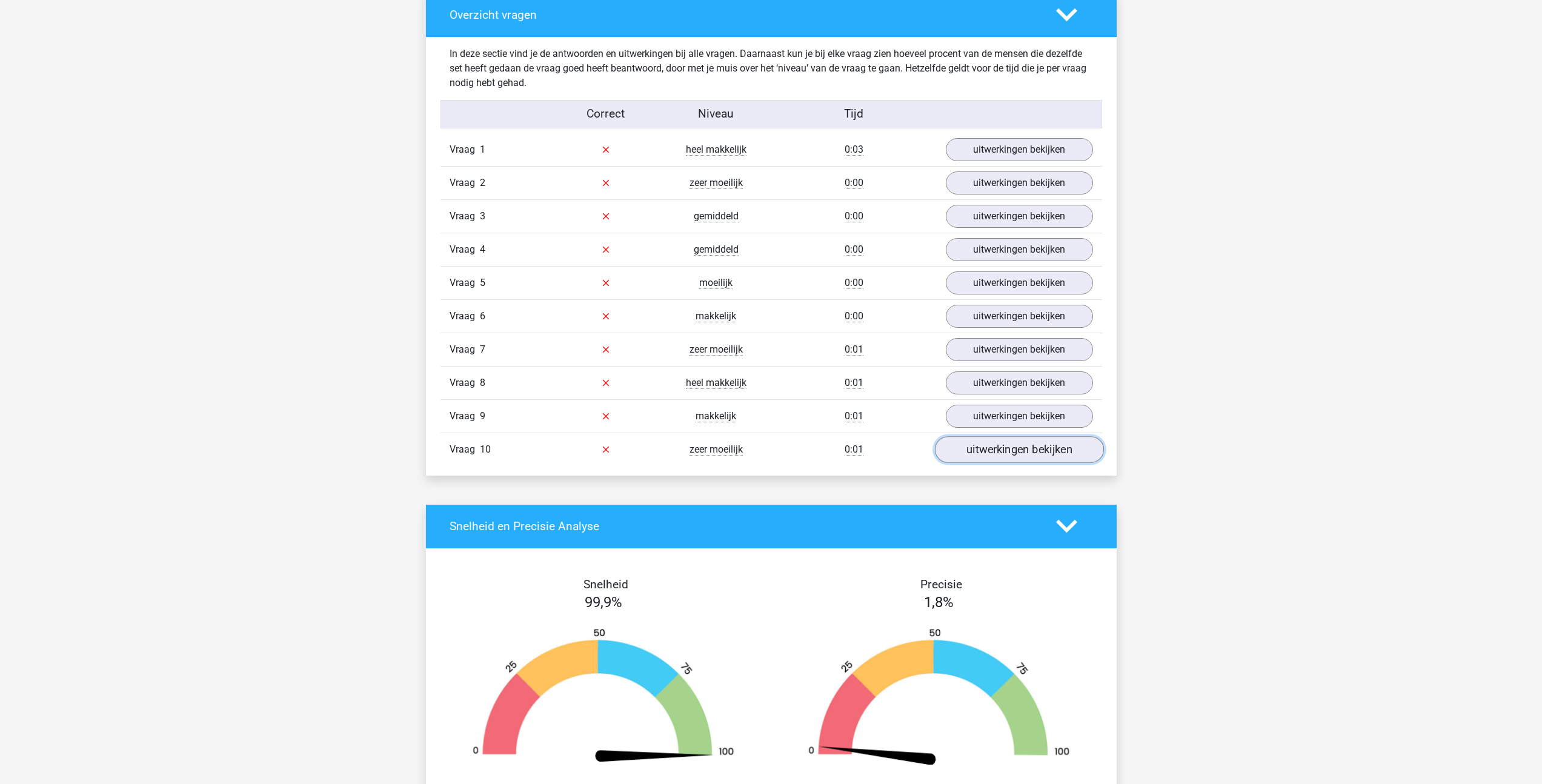
click at [996, 449] on link "uitwerkingen bekijken" at bounding box center [1019, 449] width 169 height 26
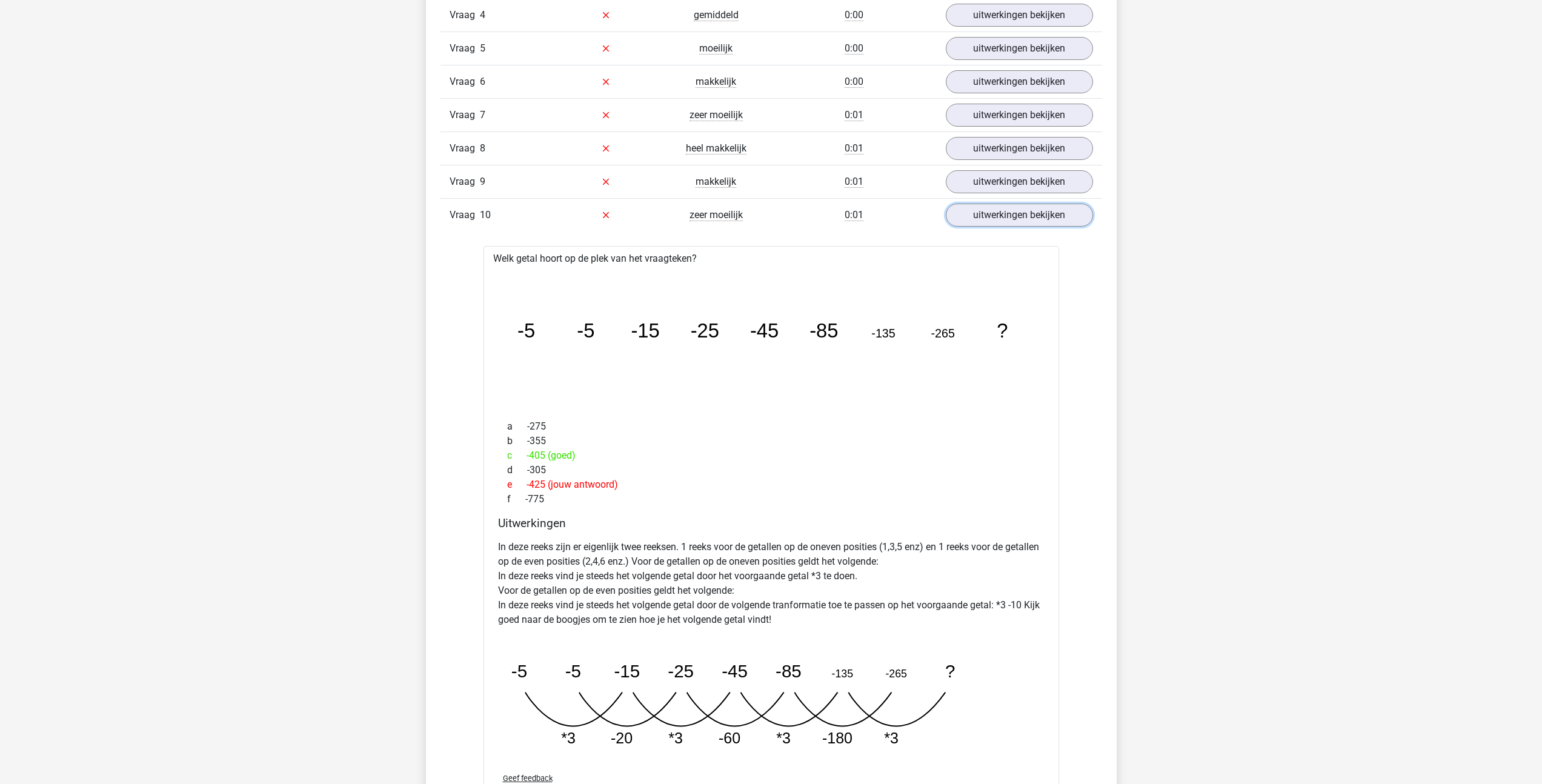
scroll to position [942, 0]
click at [994, 185] on link "uitwerkingen bekijken" at bounding box center [1019, 179] width 169 height 26
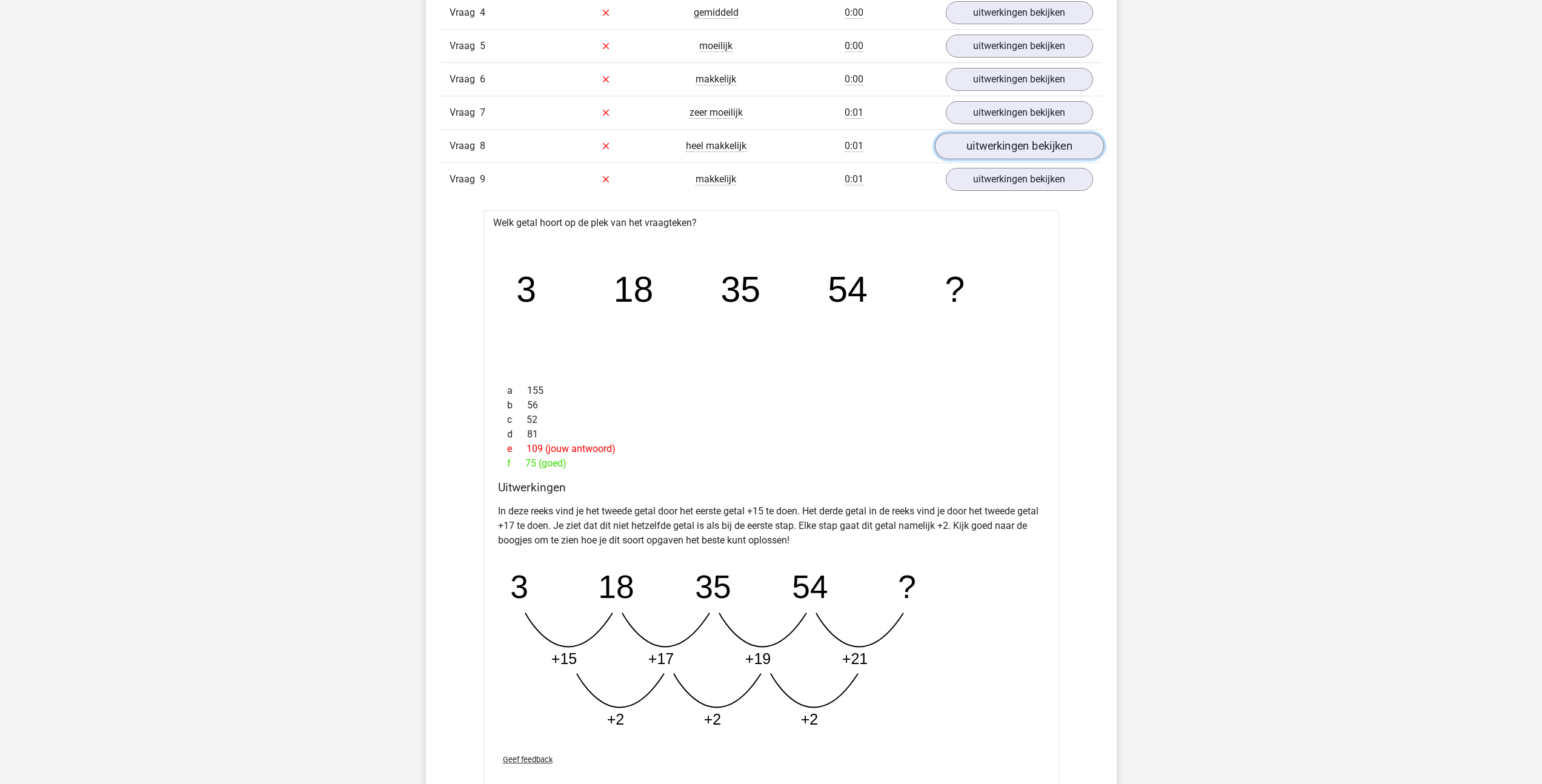
click at [990, 146] on link "uitwerkingen bekijken" at bounding box center [1019, 145] width 169 height 26
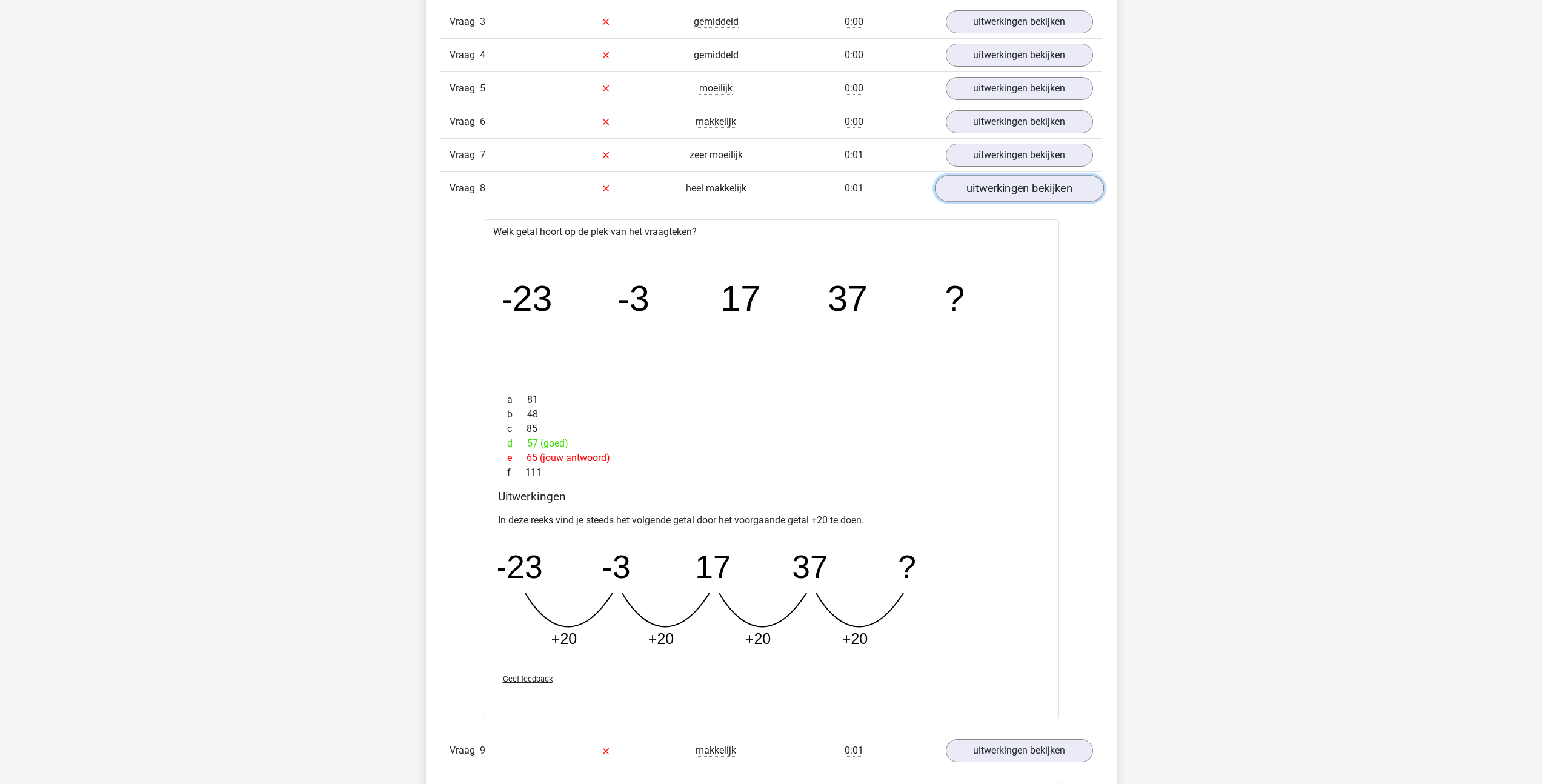
scroll to position [888, 0]
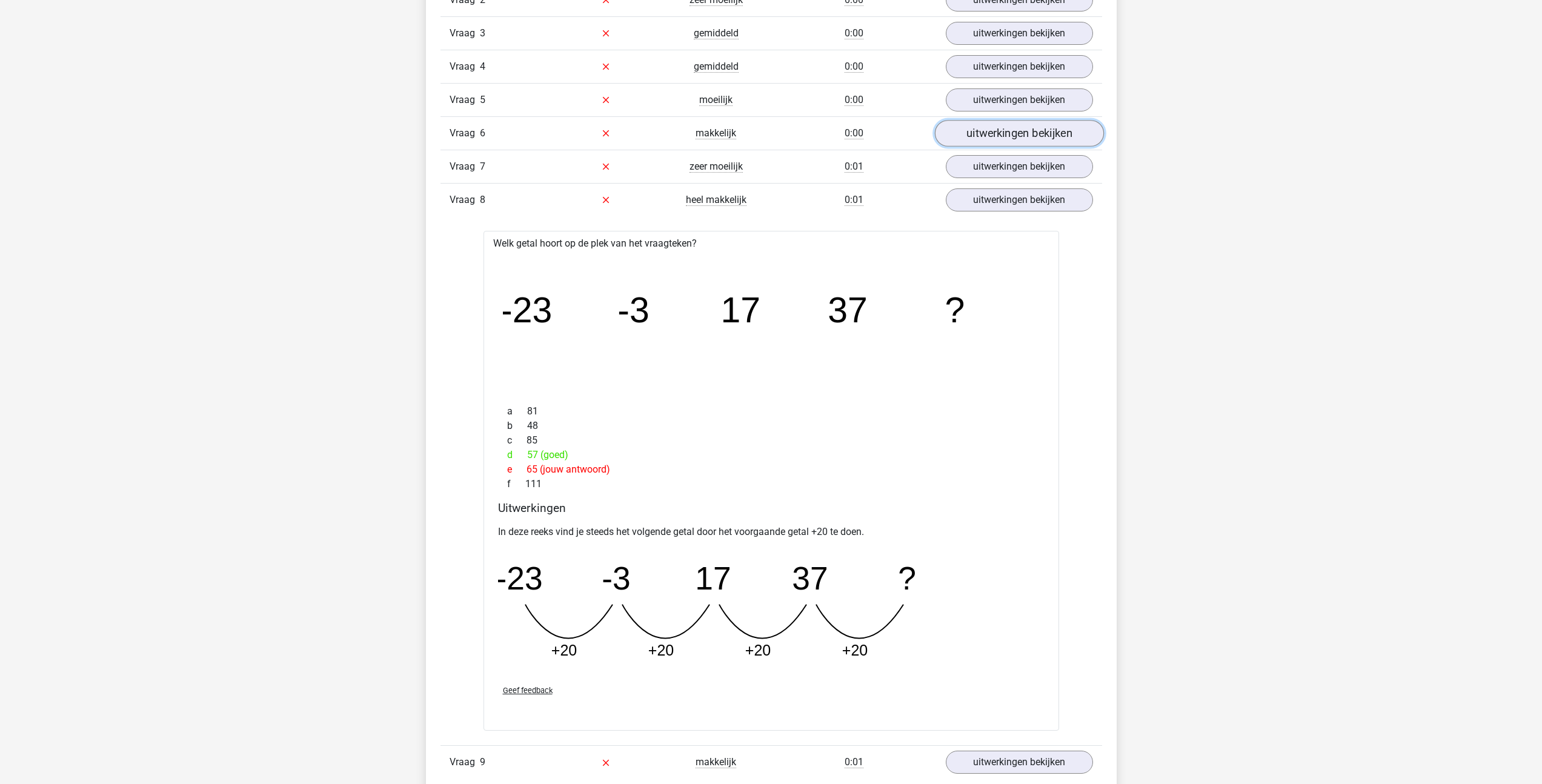
click at [1002, 122] on link "uitwerkingen bekijken" at bounding box center [1019, 133] width 169 height 26
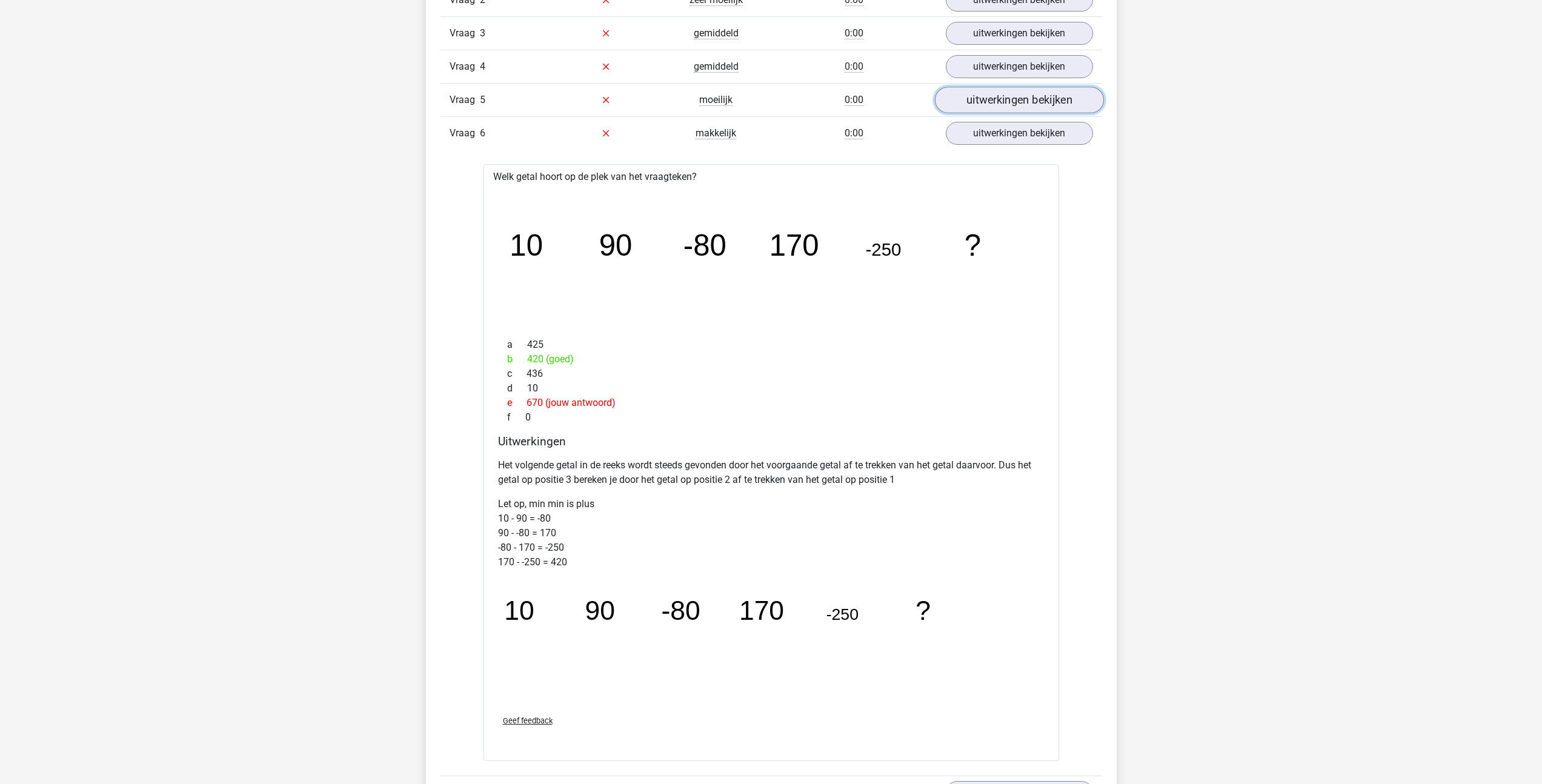
click at [1006, 92] on link "uitwerkingen bekijken" at bounding box center [1019, 100] width 169 height 26
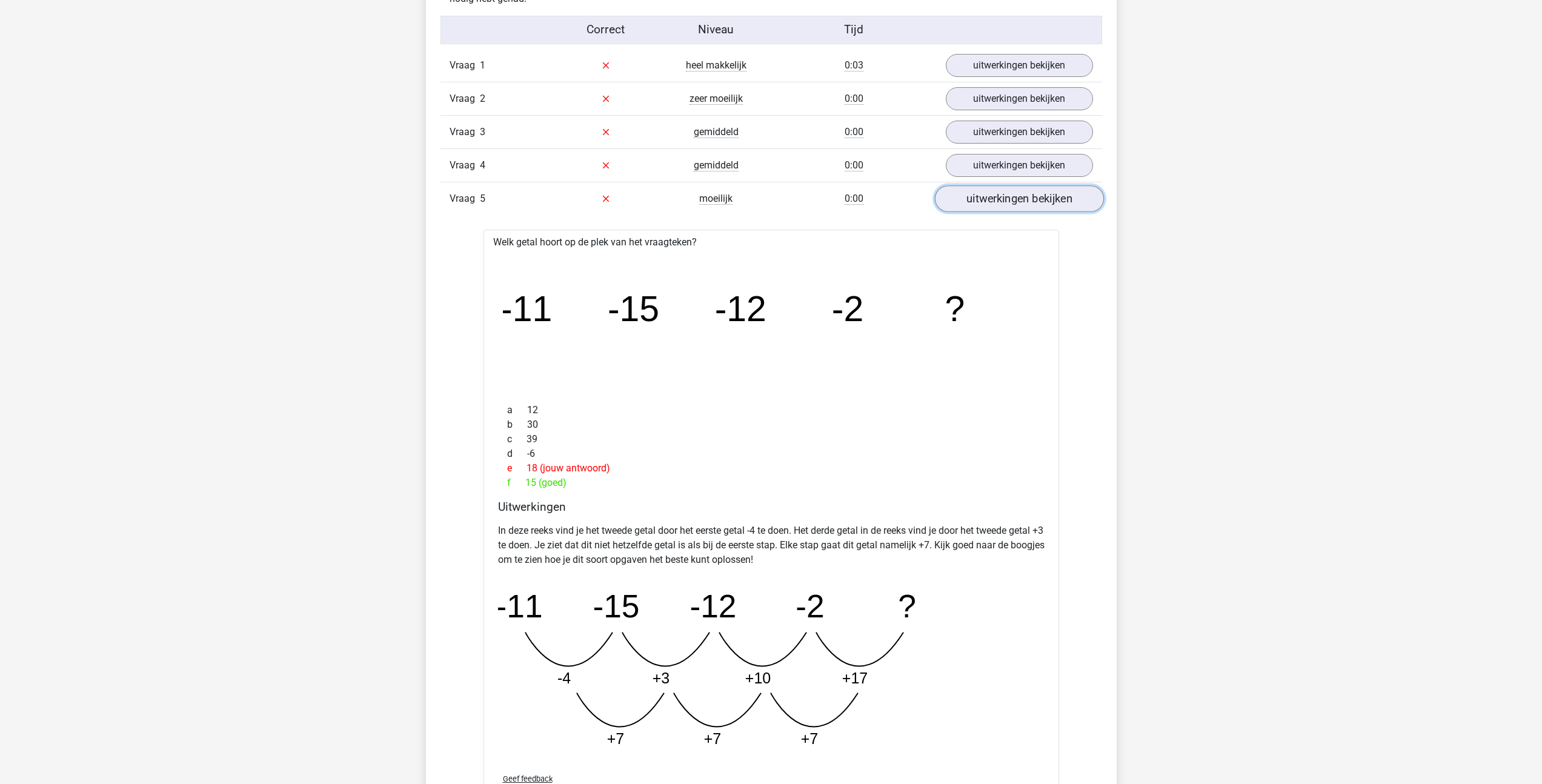
scroll to position [777, 0]
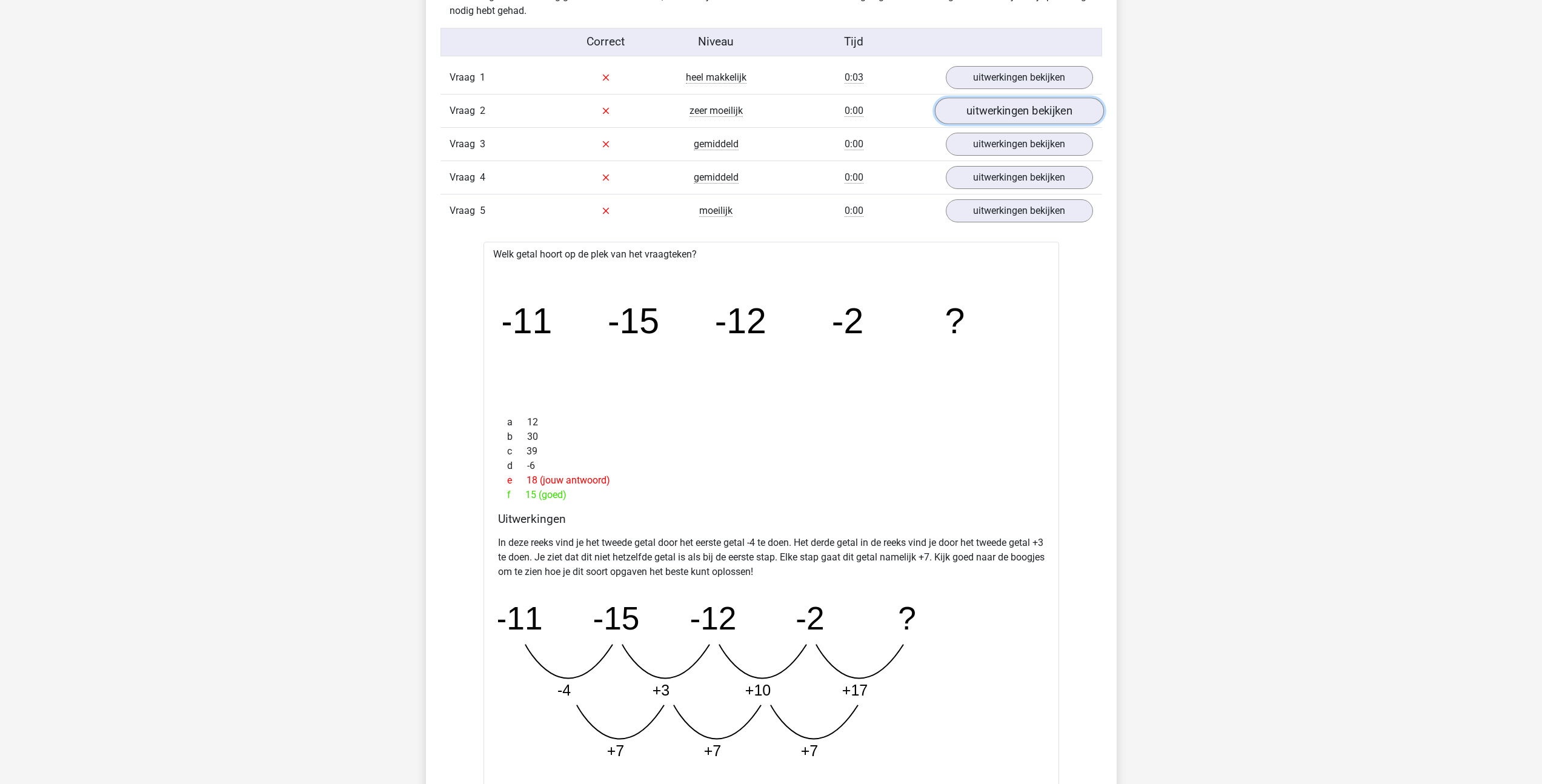
click at [990, 105] on link "uitwerkingen bekijken" at bounding box center [1019, 110] width 169 height 26
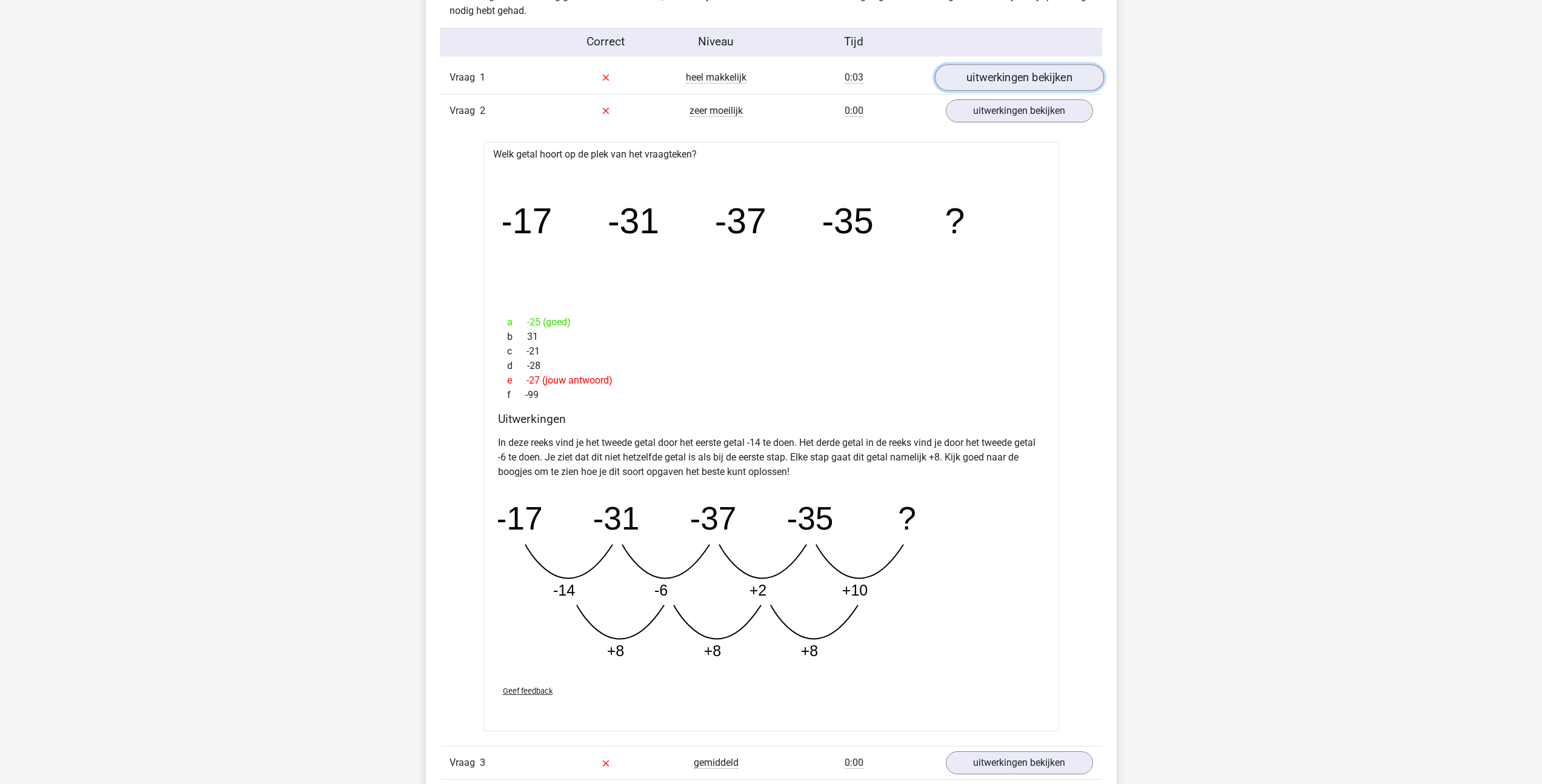
click at [999, 84] on link "uitwerkingen bekijken" at bounding box center [1019, 77] width 169 height 26
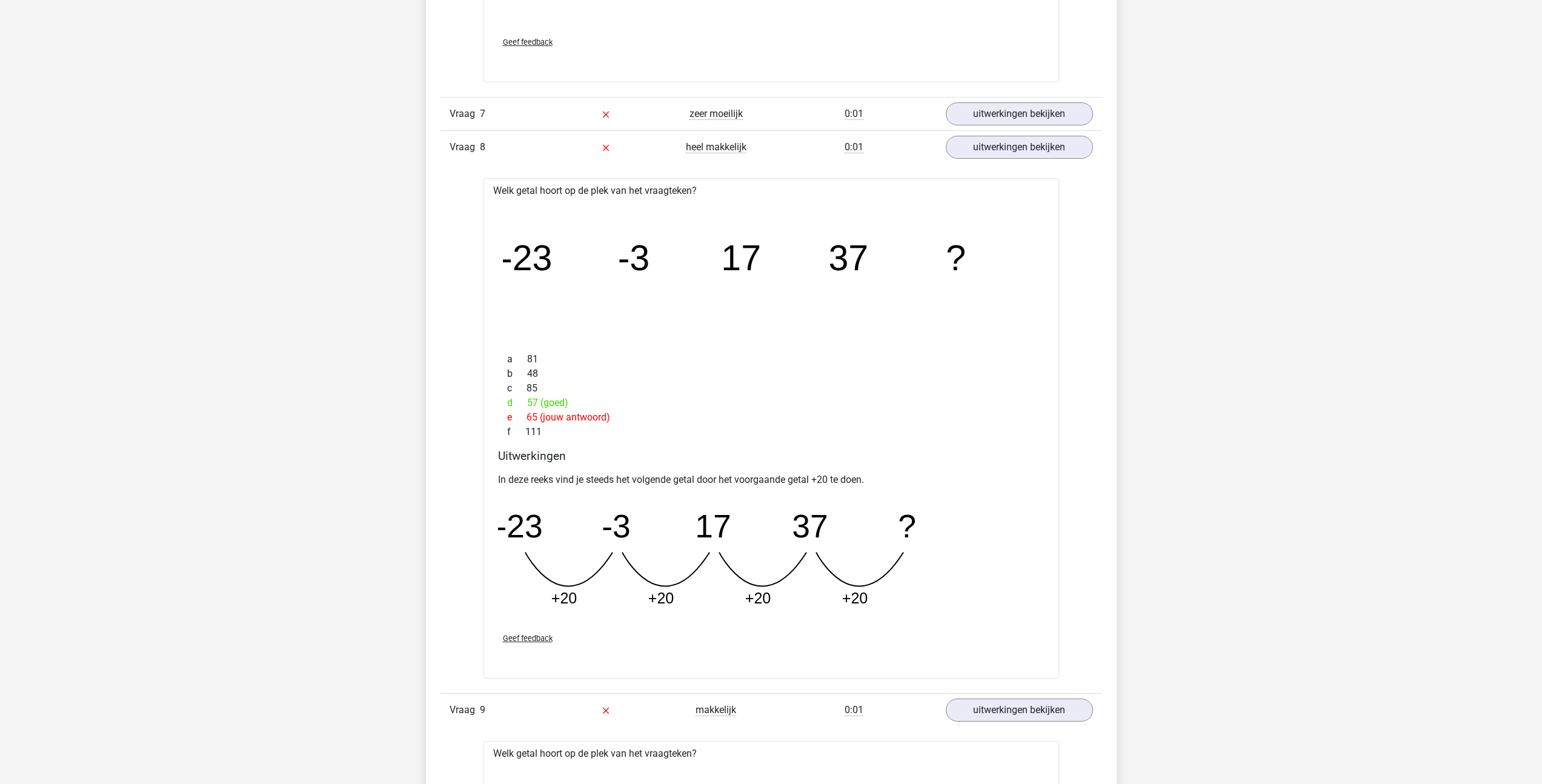
scroll to position [2714, 0]
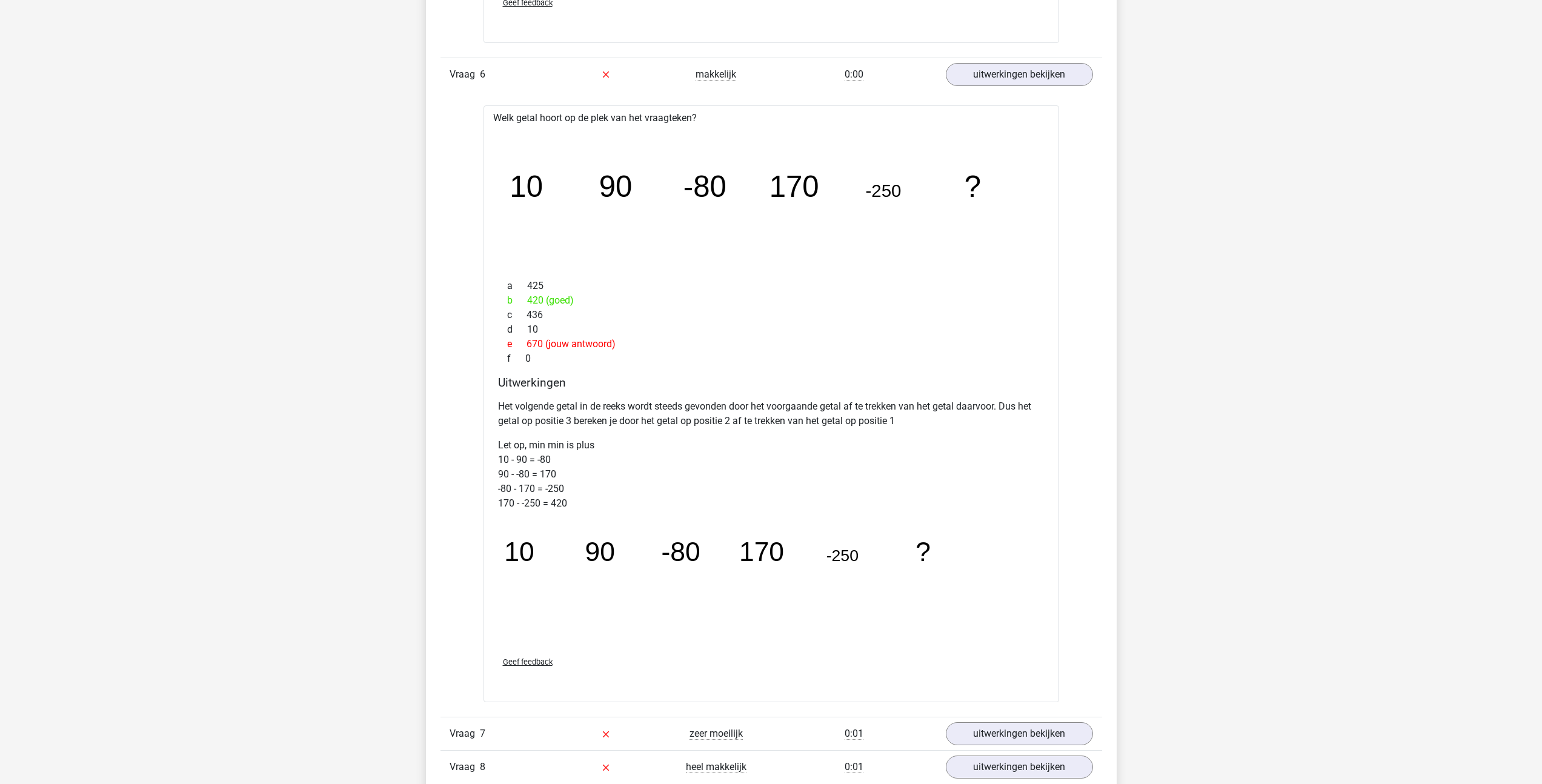
click at [610, 367] on div "a 425 b 420 (goed) c 436 d 10 e 670 (jouw antwoord) f 0" at bounding box center [771, 321] width 546 height 97
click at [589, 344] on div "e 670 (jouw antwoord)" at bounding box center [771, 344] width 546 height 14
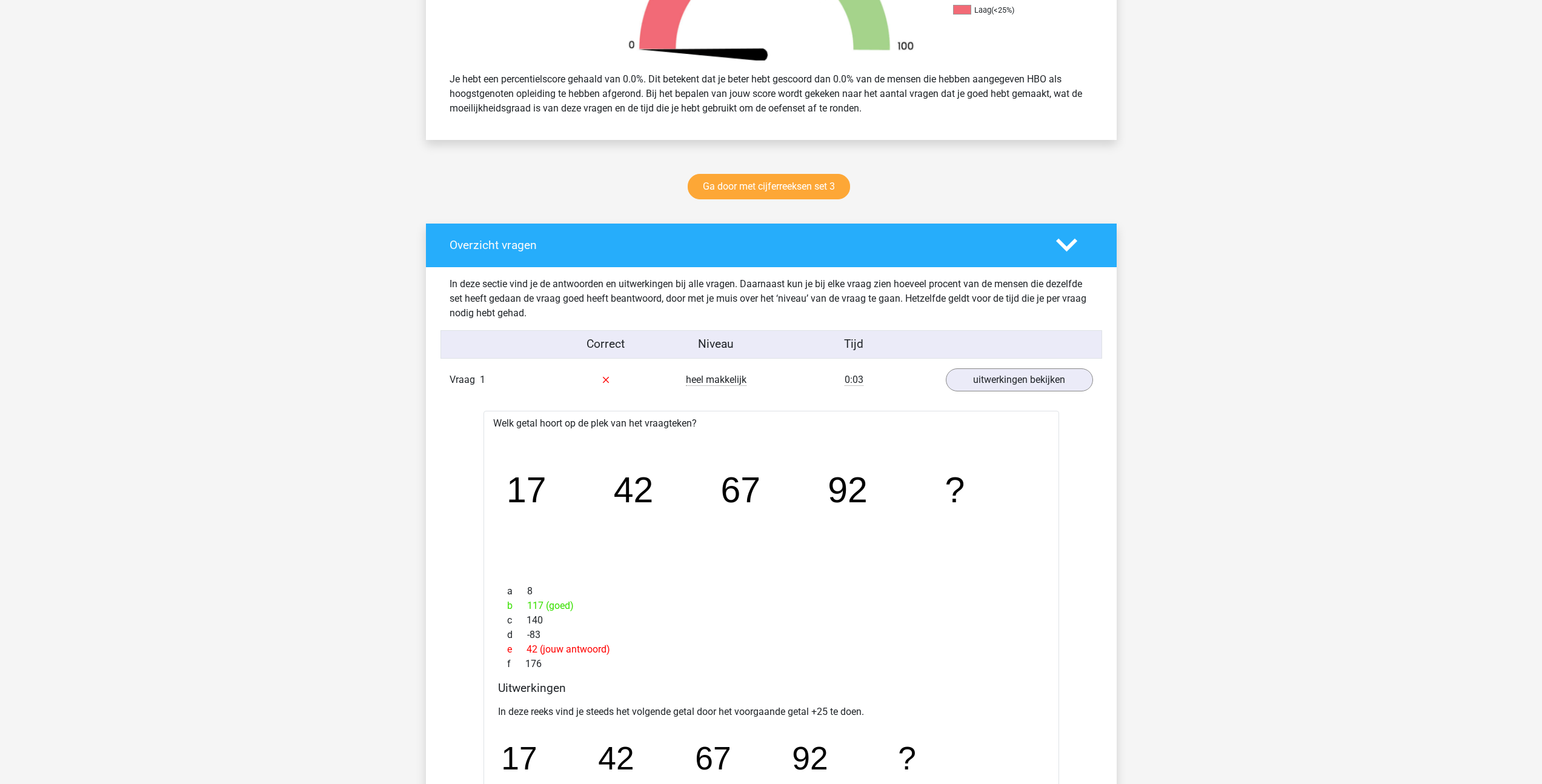
scroll to position [0, 0]
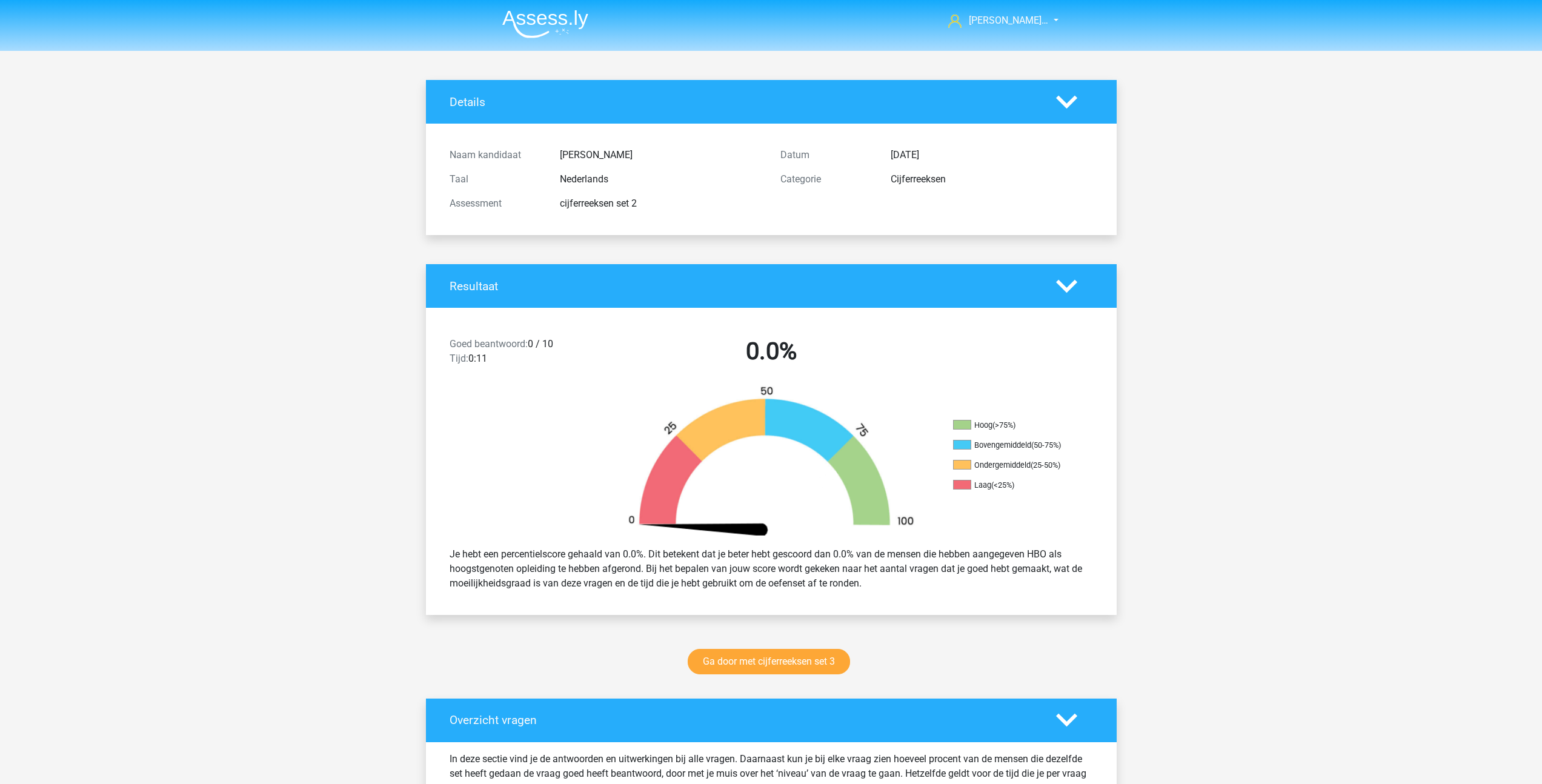
click at [539, 18] on img at bounding box center [545, 24] width 86 height 29
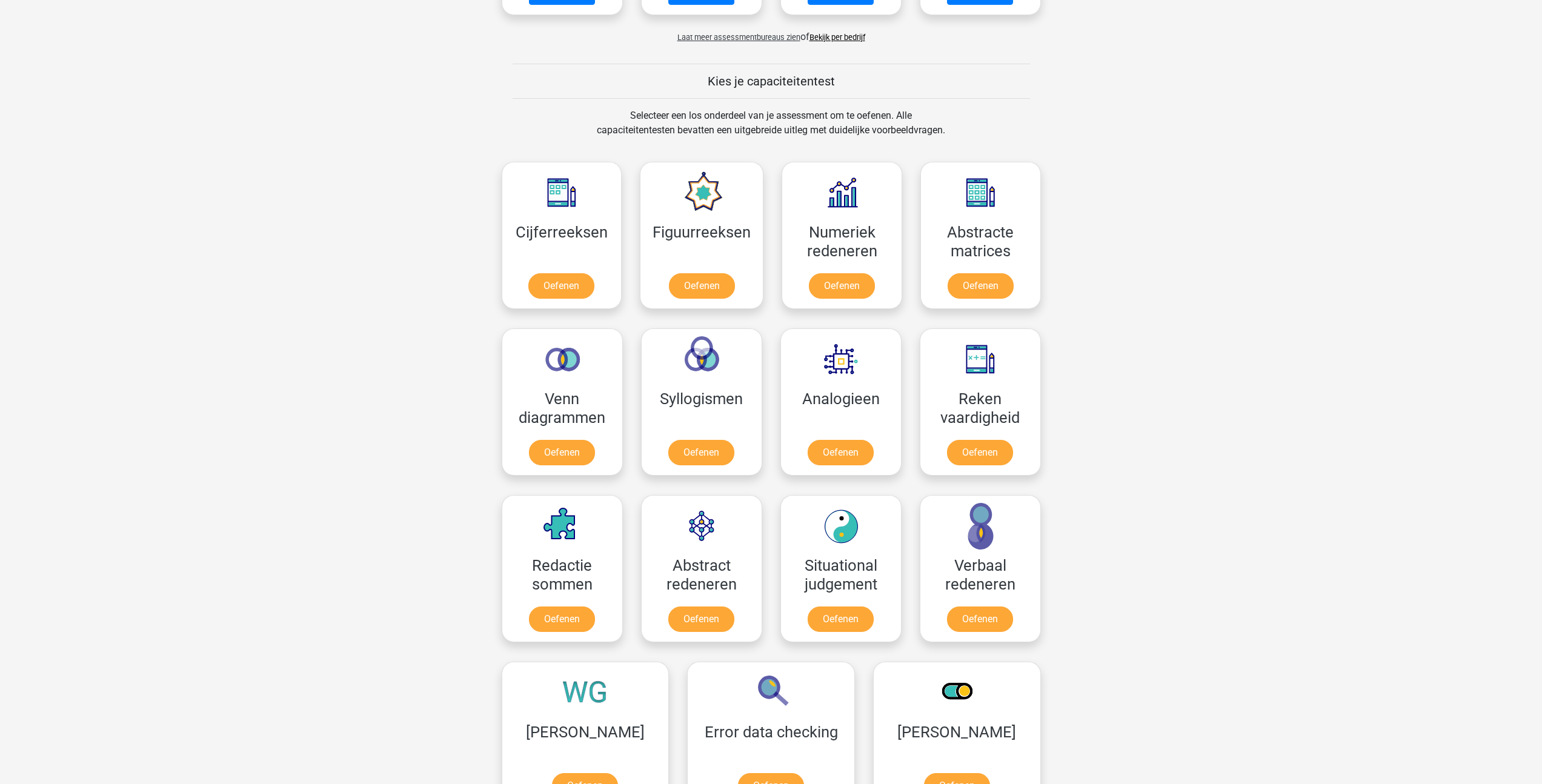
scroll to position [382, 0]
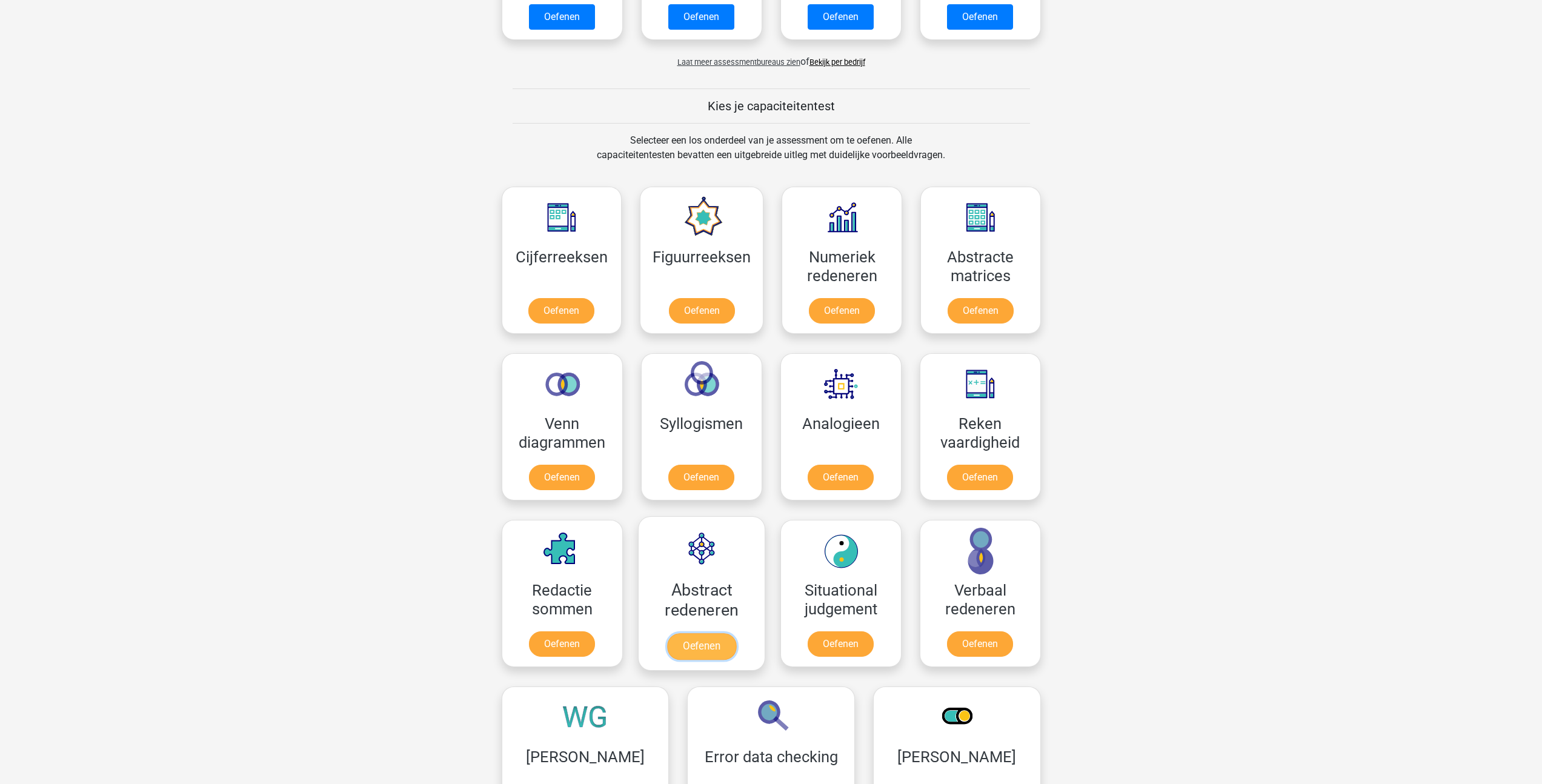
click at [710, 634] on link "Oefenen" at bounding box center [701, 646] width 69 height 26
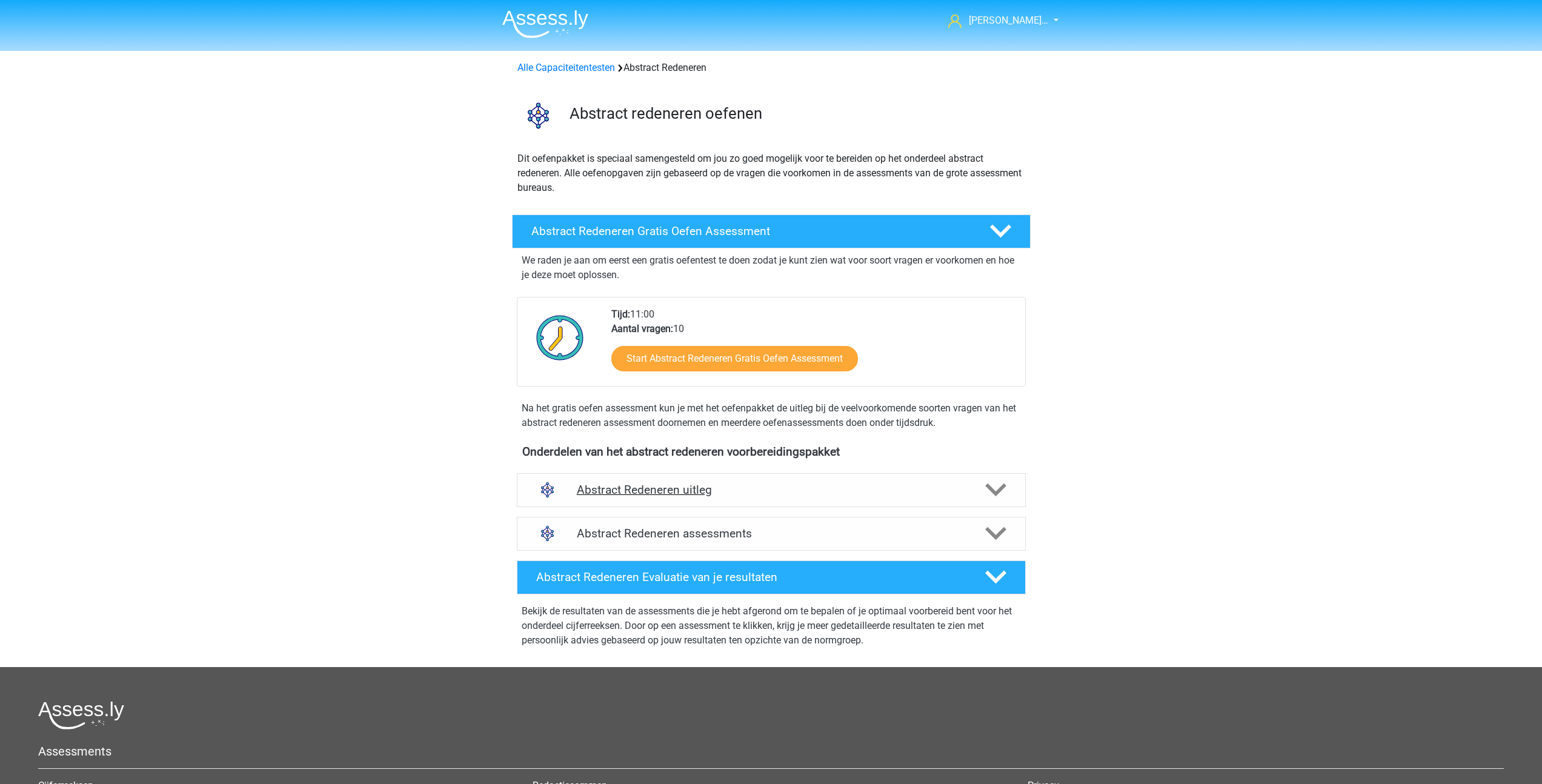
click at [683, 497] on h4 "Abstract Redeneren uitleg" at bounding box center [771, 489] width 389 height 14
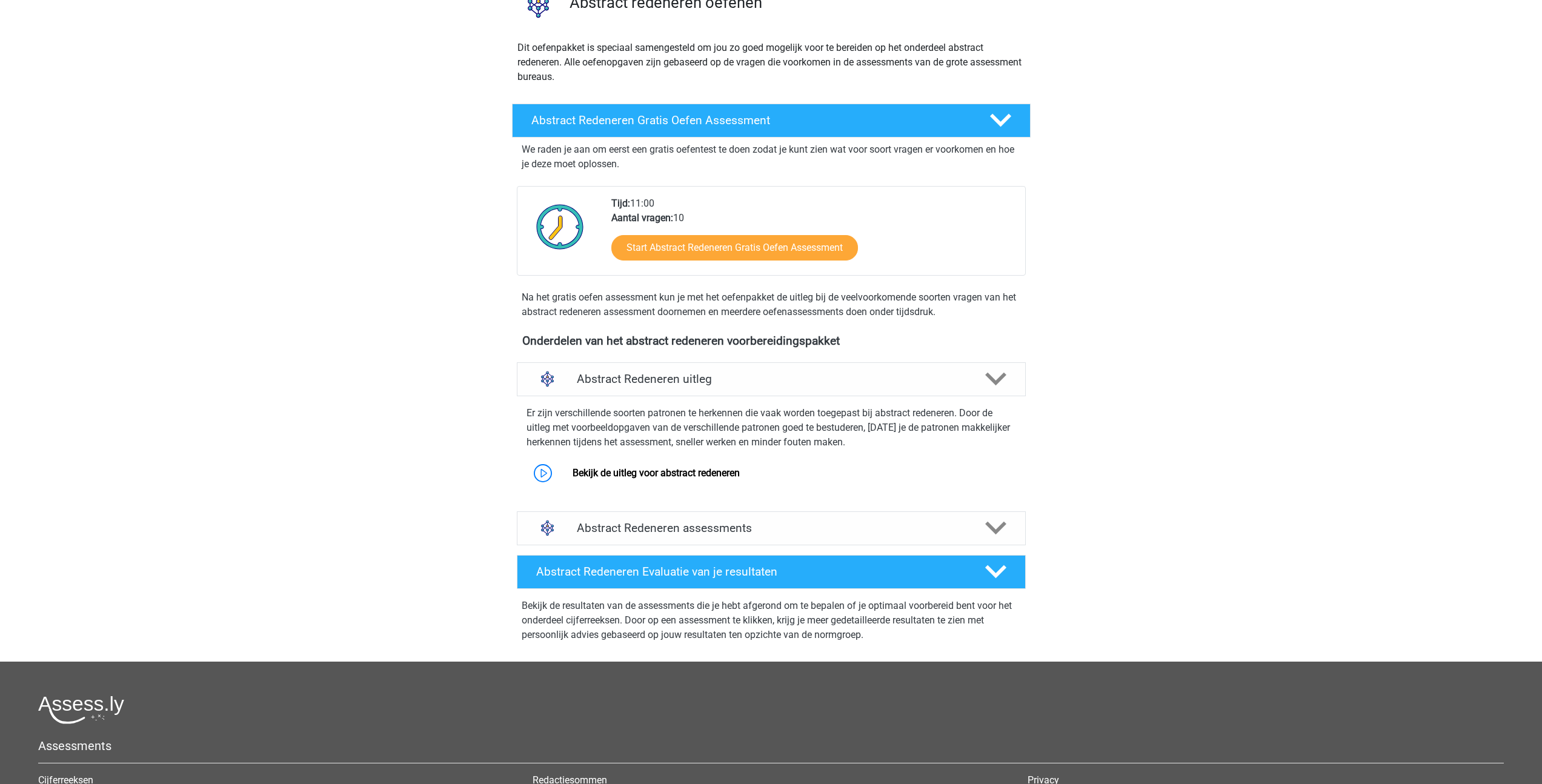
scroll to position [101, 0]
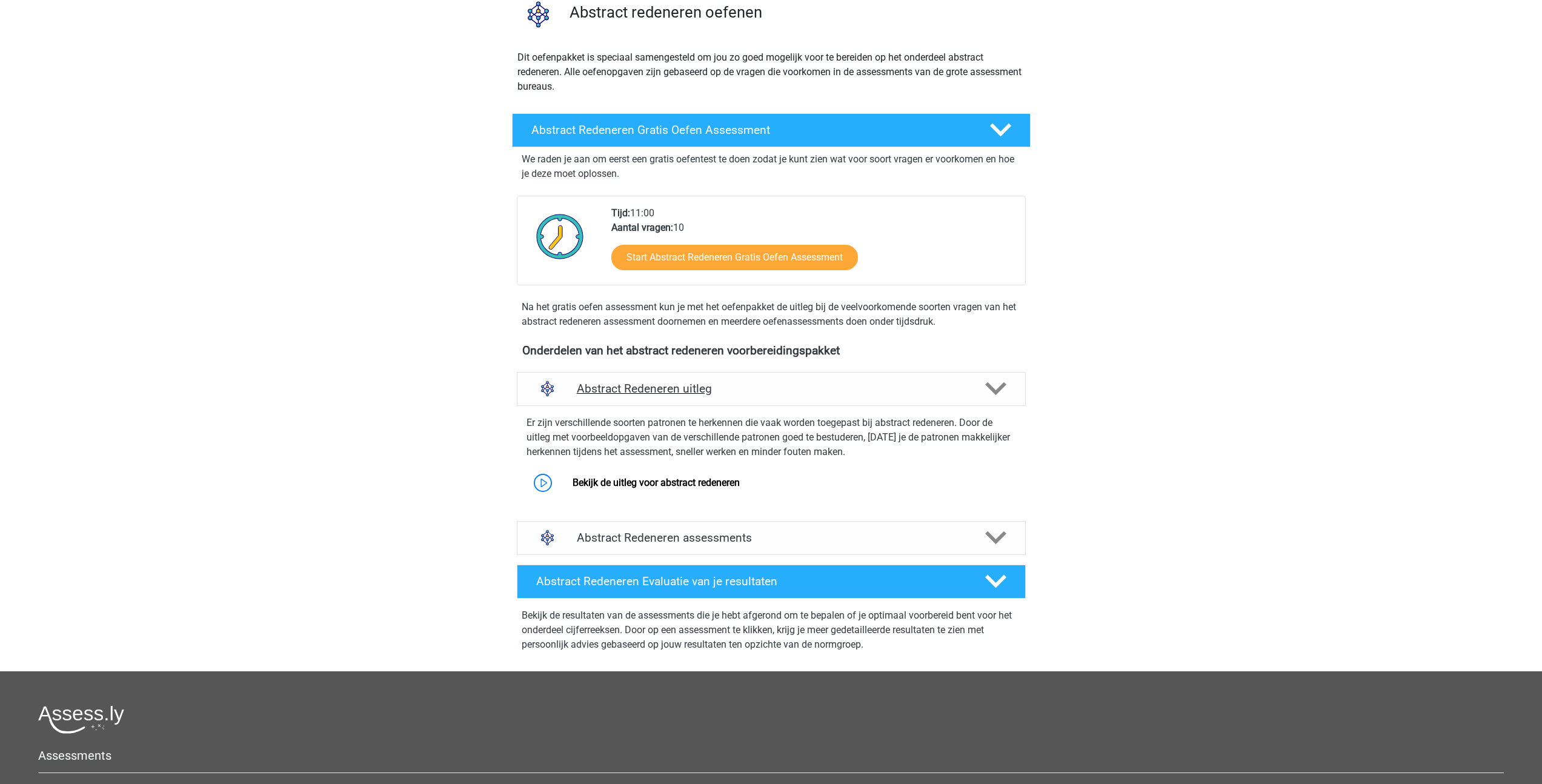
click at [631, 382] on h4 "Abstract Redeneren uitleg" at bounding box center [771, 388] width 389 height 14
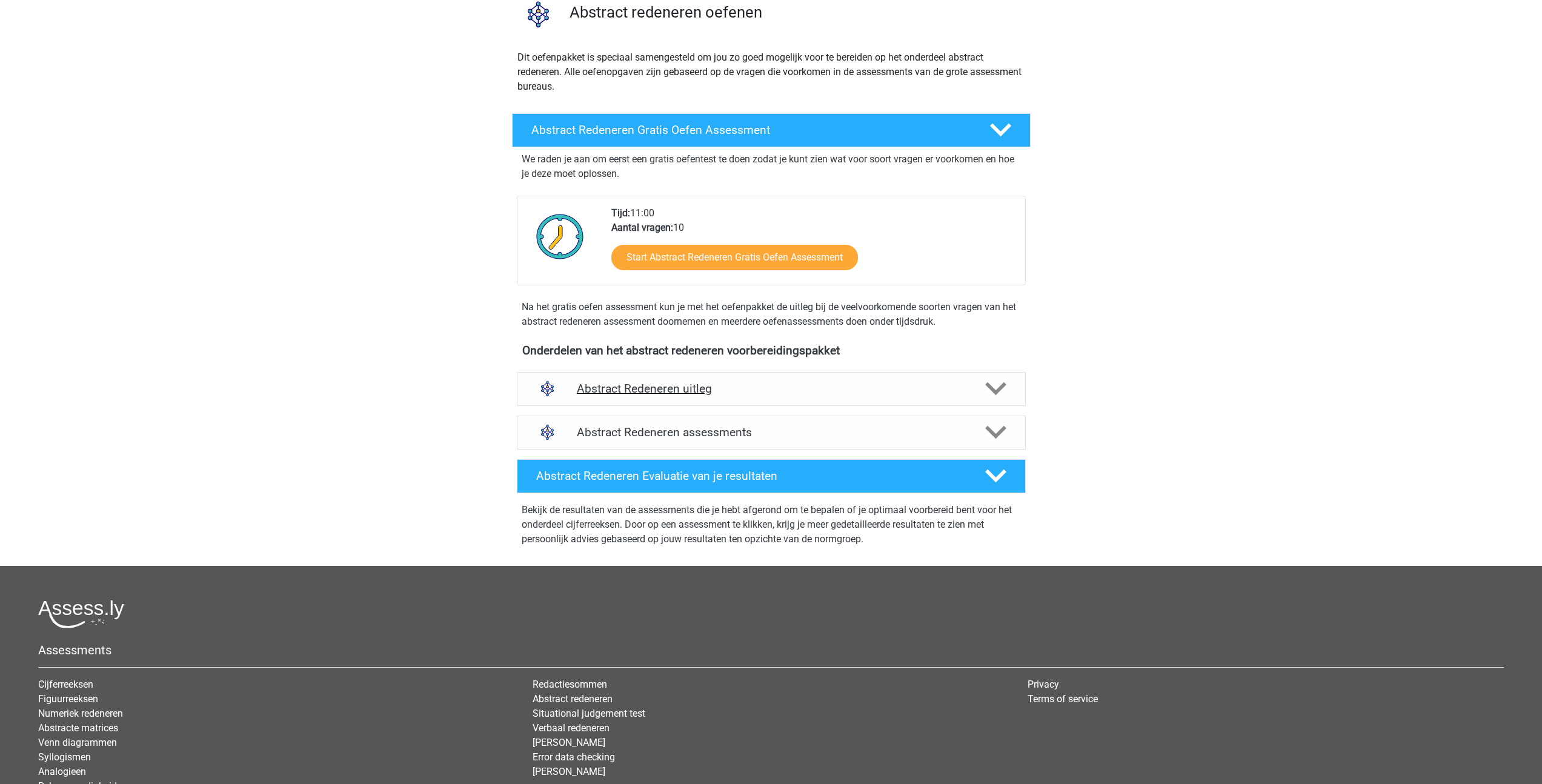
click at [631, 382] on h4 "Abstract Redeneren uitleg" at bounding box center [771, 388] width 389 height 14
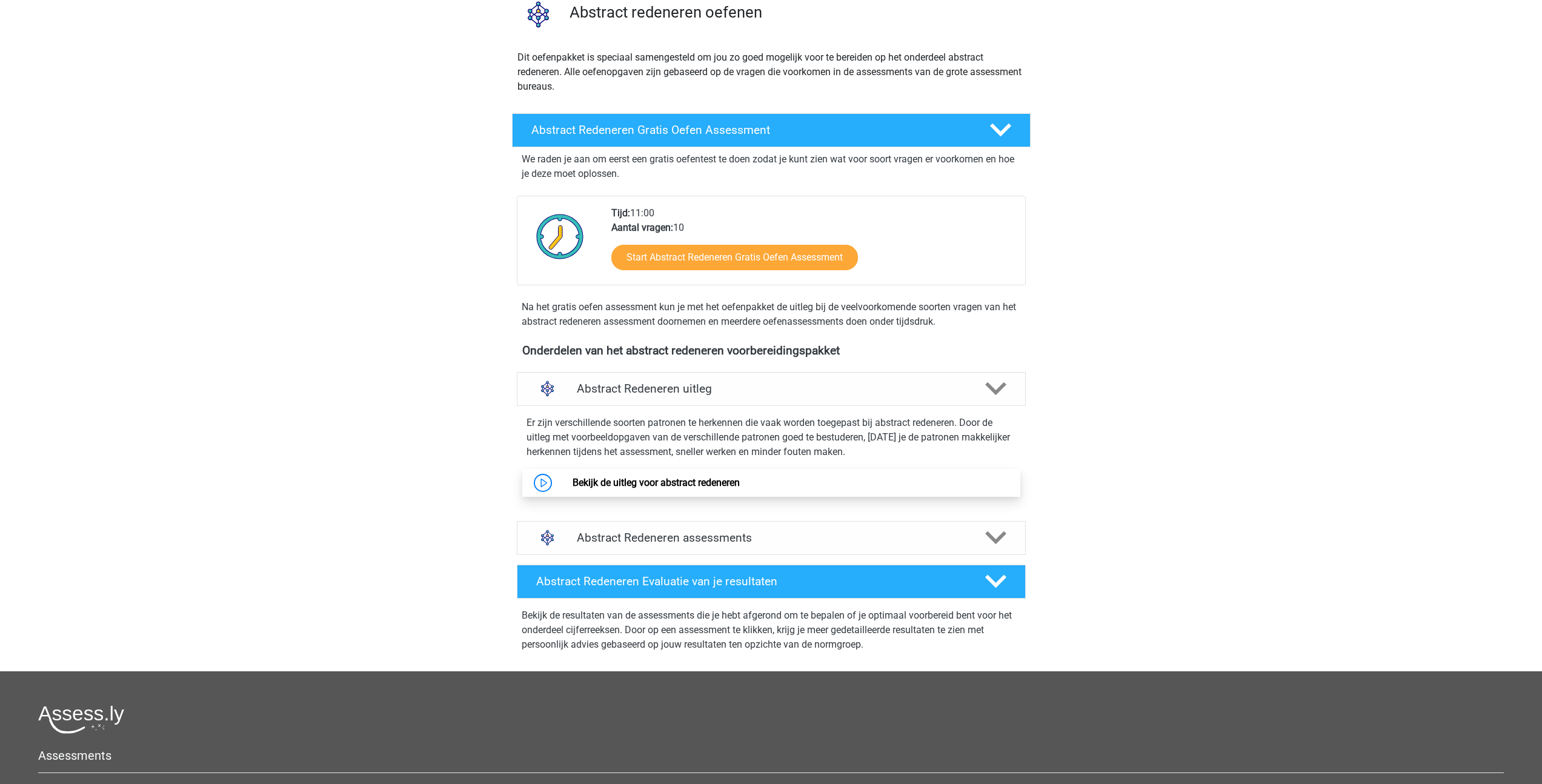
click at [626, 483] on link "Bekijk de uitleg voor abstract redeneren" at bounding box center [657, 483] width 168 height 11
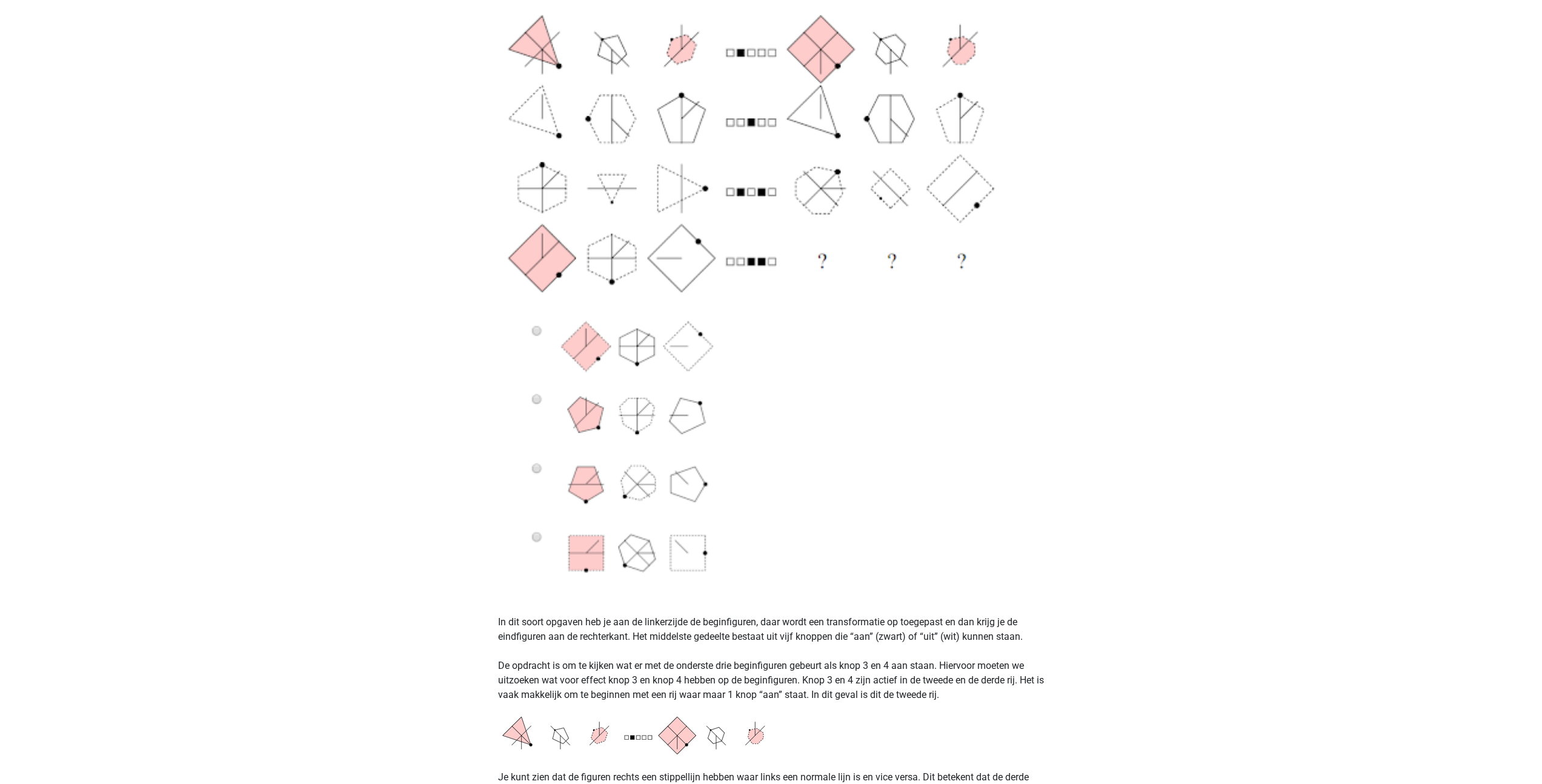
scroll to position [364, 0]
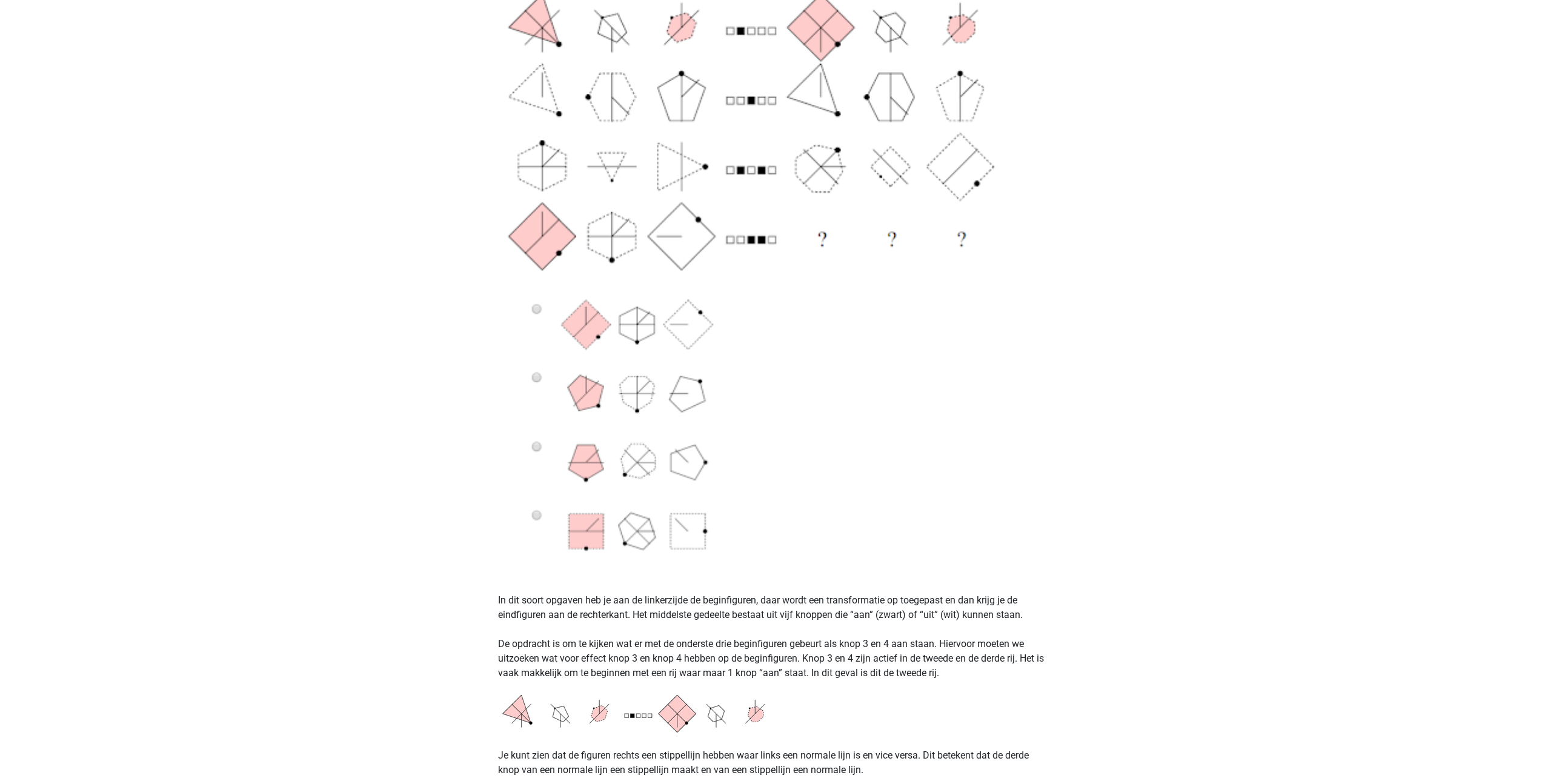
click at [535, 448] on img at bounding box center [771, 258] width 546 height 621
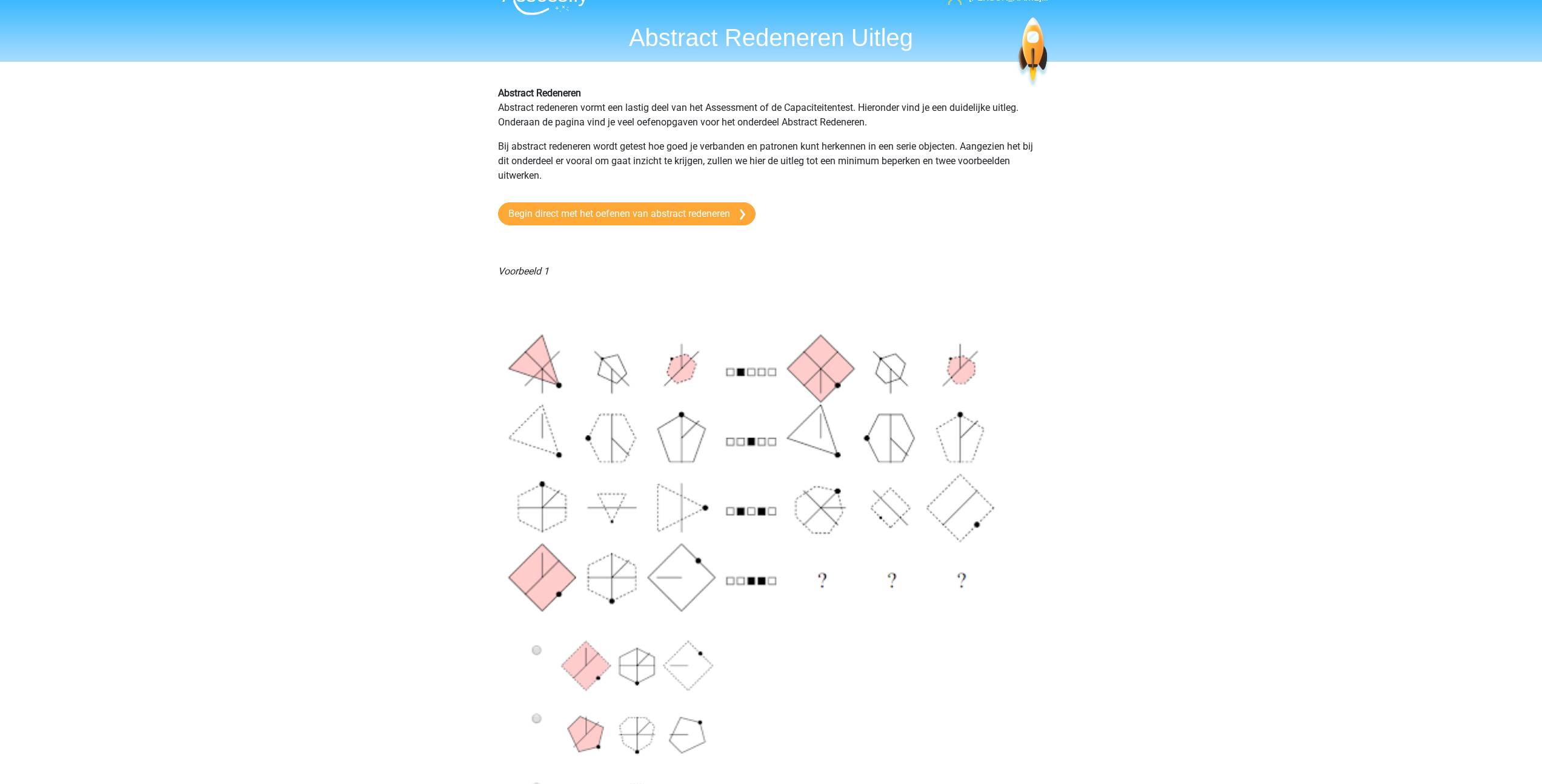
scroll to position [0, 0]
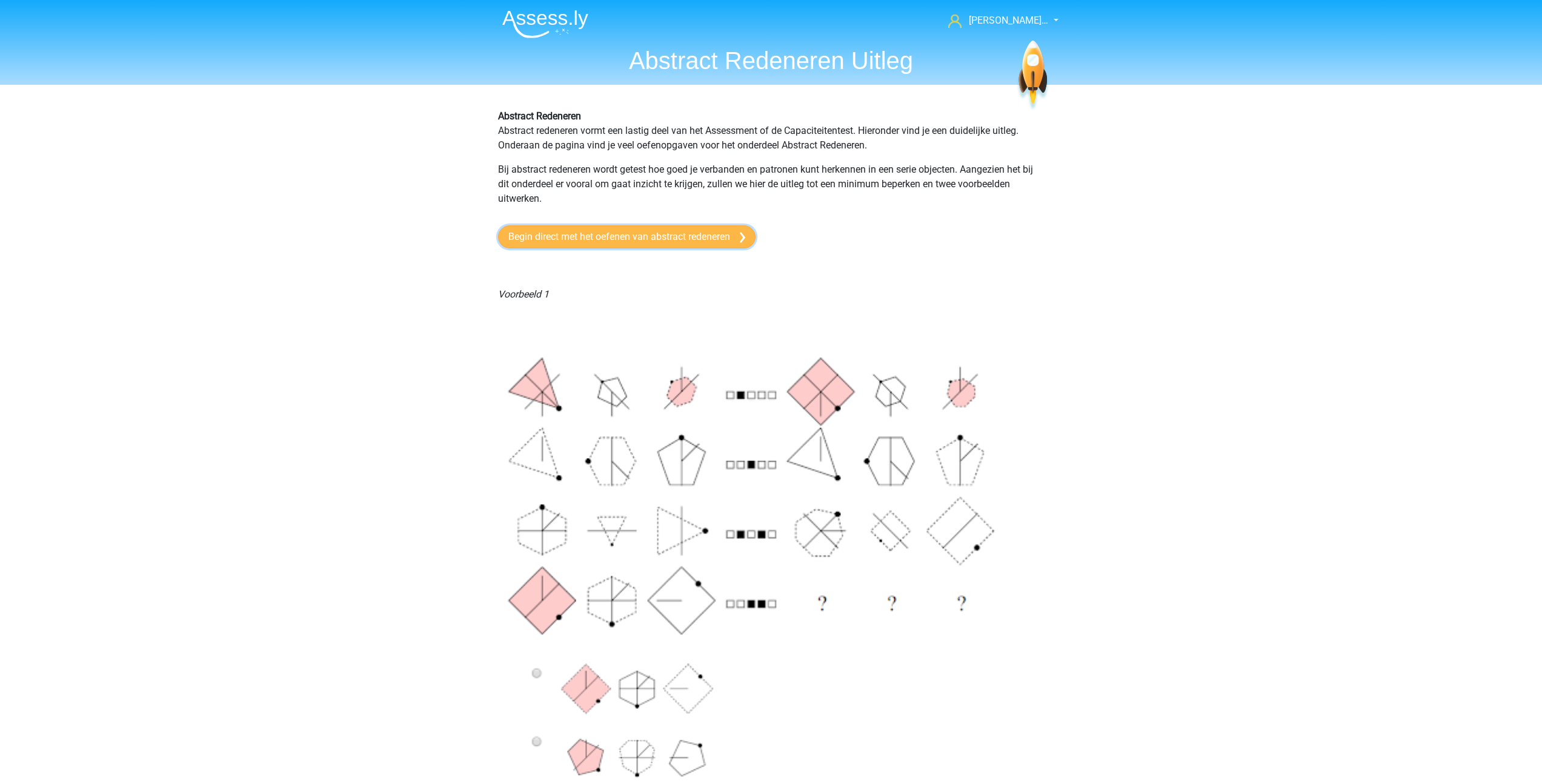
click at [657, 233] on link "Begin direct met het oefenen van abstract redeneren" at bounding box center [627, 237] width 258 height 23
